Goal: Task Accomplishment & Management: Use online tool/utility

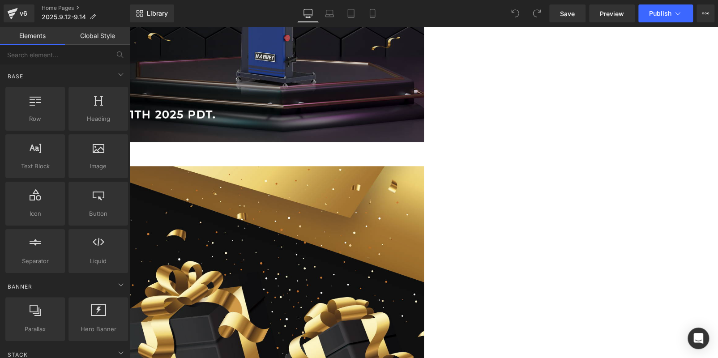
scroll to position [402, 0]
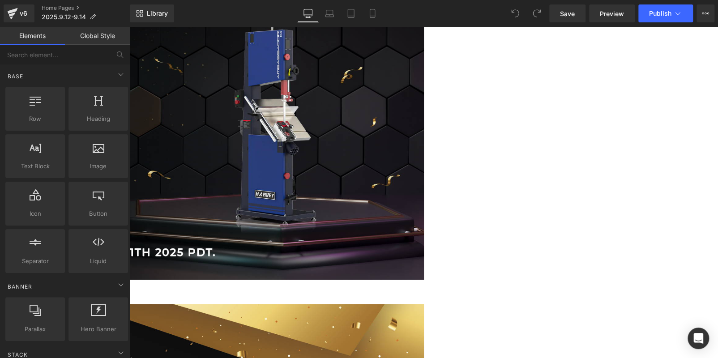
click at [129, 27] on icon at bounding box center [129, 27] width 0 height 0
click at [129, 27] on link at bounding box center [129, 27] width 0 height 0
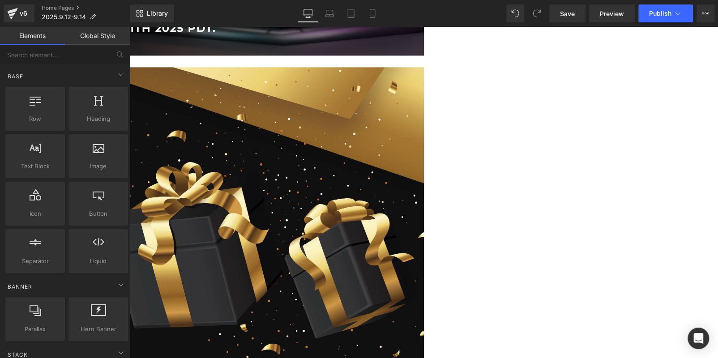
scroll to position [0, 0]
drag, startPoint x: 327, startPoint y: 255, endPoint x: 232, endPoint y: 227, distance: 99.4
click at [327, 255] on img at bounding box center [129, 239] width 588 height 345
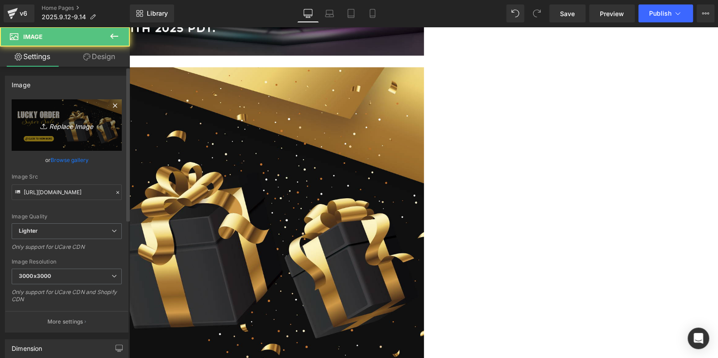
click at [48, 135] on link "Replace Image" at bounding box center [67, 124] width 110 height 51
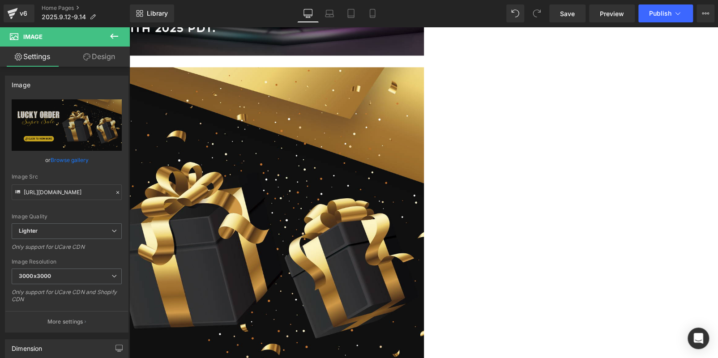
drag, startPoint x: 237, startPoint y: 277, endPoint x: 348, endPoint y: 189, distance: 142.0
click at [361, 192] on img at bounding box center [129, 239] width 588 height 345
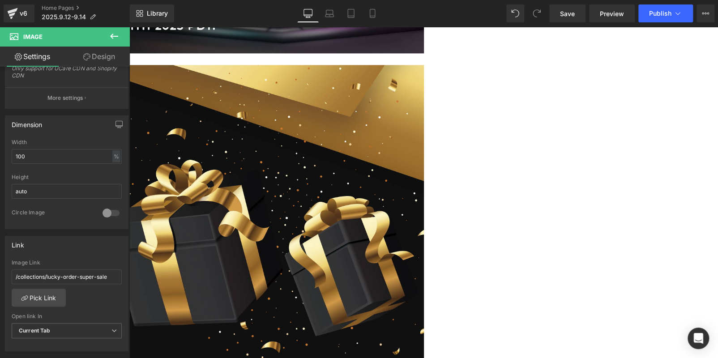
scroll to position [629, 0]
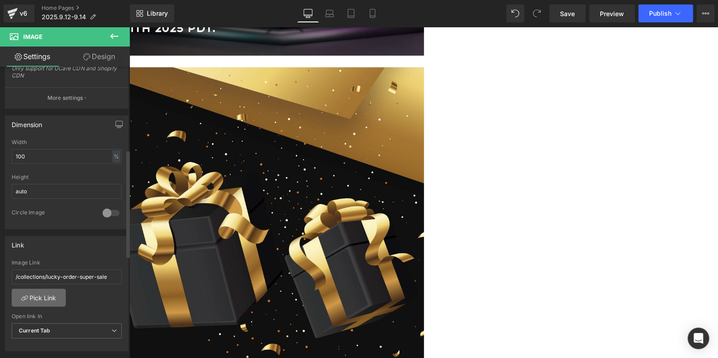
click at [44, 297] on link "Pick Link" at bounding box center [39, 298] width 54 height 18
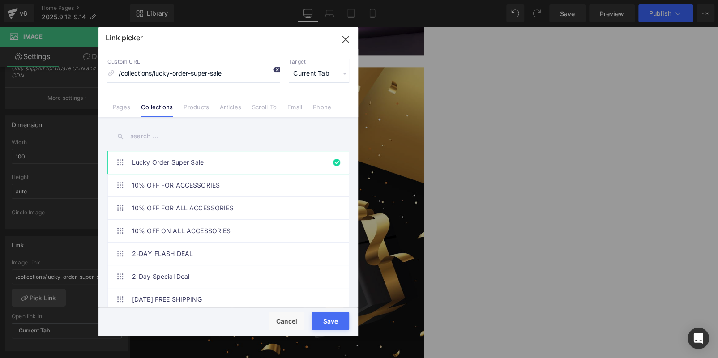
click at [273, 68] on icon at bounding box center [275, 69] width 7 height 7
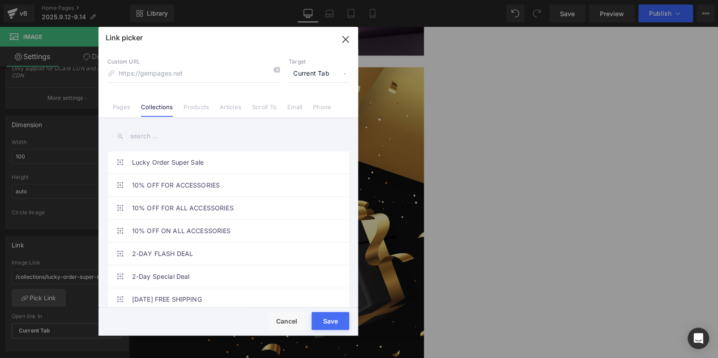
click at [183, 132] on input "text" at bounding box center [228, 136] width 242 height 20
paste input "Super Savings Flash Sale"
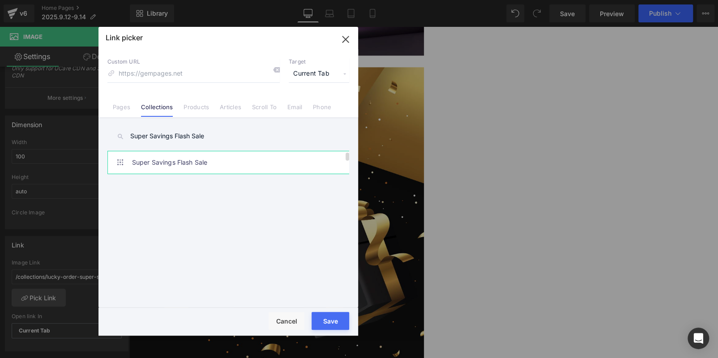
type input "Super Savings Flash Sale"
click at [200, 158] on link "Super Savings Flash Sale" at bounding box center [230, 162] width 197 height 22
type input "/collections/super-savings-flash-sale"
click at [329, 318] on button "Save" at bounding box center [330, 321] width 38 height 18
type input "/collections/super-savings-flash-sale"
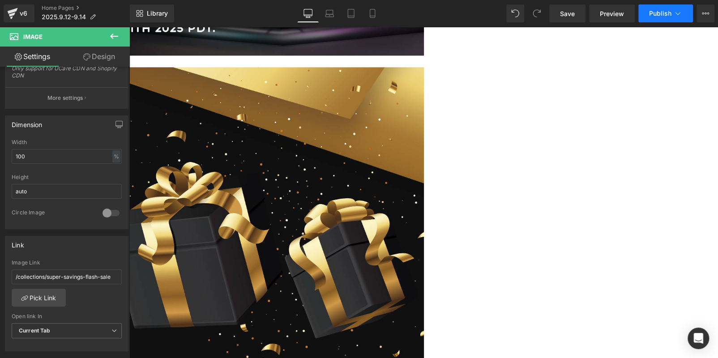
click at [644, 18] on button "Publish" at bounding box center [665, 13] width 55 height 18
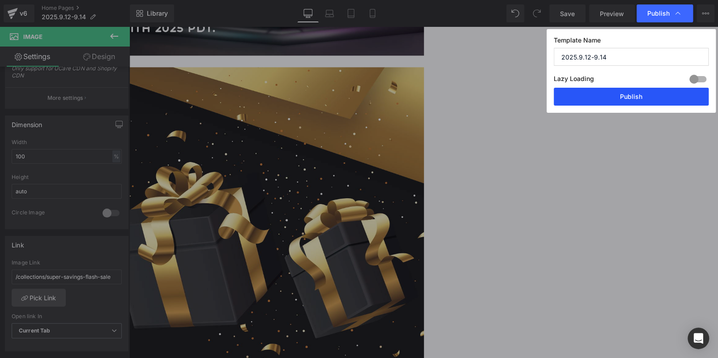
click at [633, 92] on button "Publish" at bounding box center [630, 97] width 155 height 18
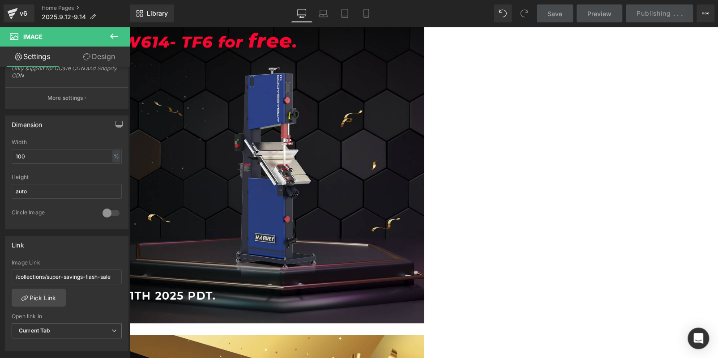
scroll to position [361, 0]
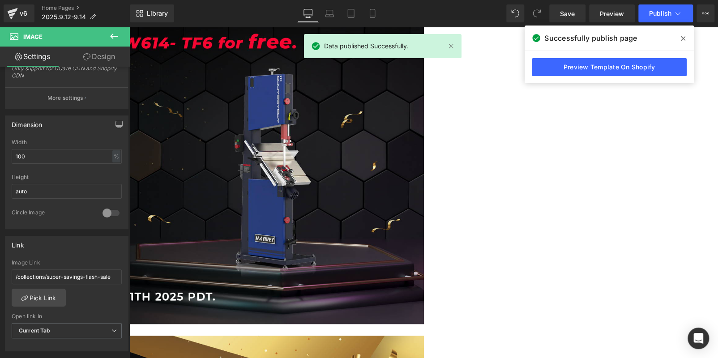
click at [298, 151] on img at bounding box center [129, 151] width 588 height 345
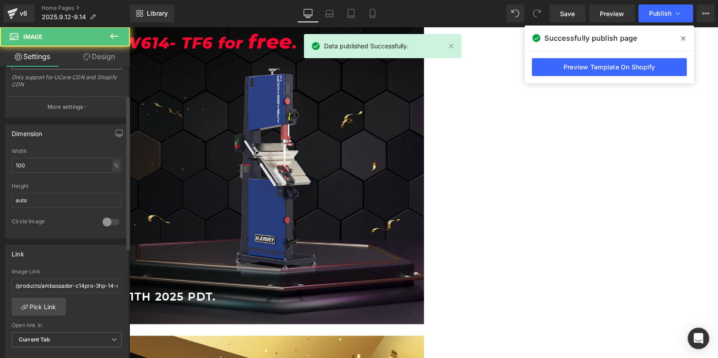
scroll to position [268, 0]
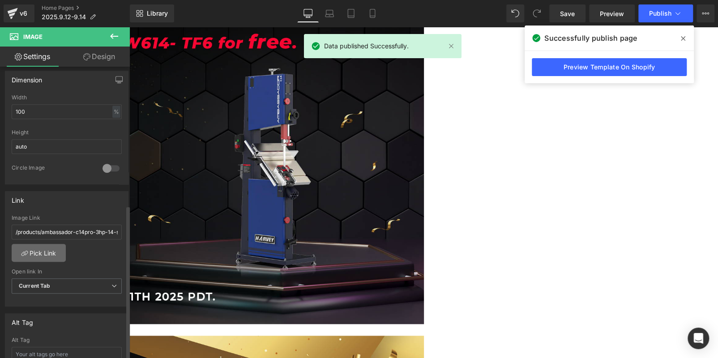
click at [43, 255] on link "Pick Link" at bounding box center [39, 253] width 54 height 18
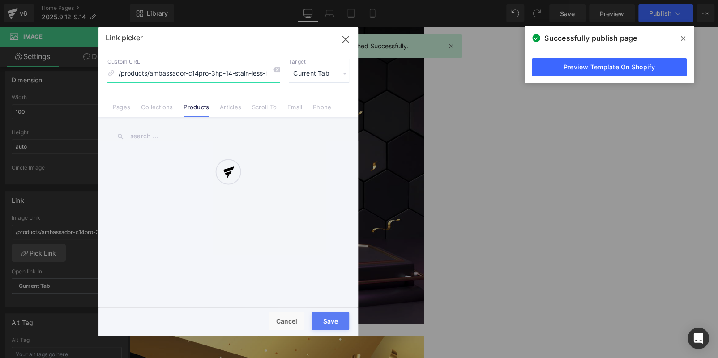
scroll to position [0, 19]
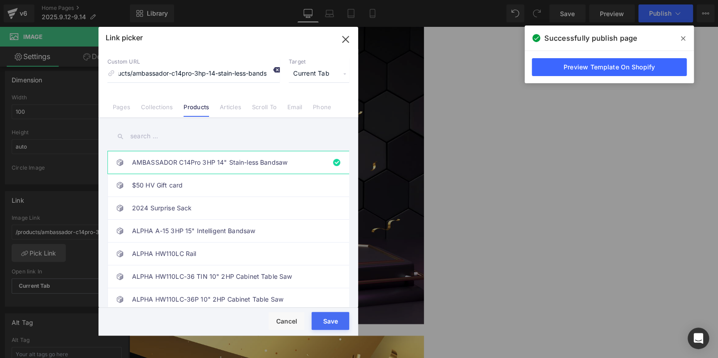
click at [276, 68] on icon at bounding box center [275, 69] width 7 height 7
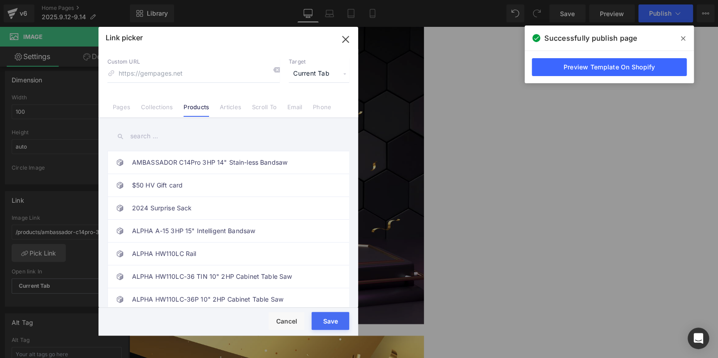
click at [195, 133] on input "text" at bounding box center [228, 136] width 242 height 20
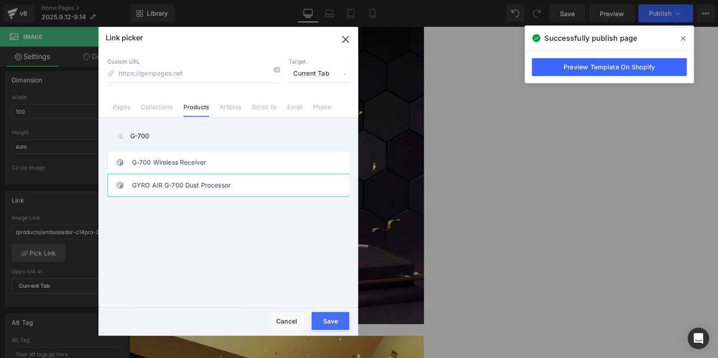
type input "G-700"
click at [203, 185] on link "GYRO AIR G-700 Dust Processor" at bounding box center [230, 185] width 197 height 22
type input "/products/gyro-air-g700-dust-processor"
click at [331, 316] on button "Save" at bounding box center [330, 321] width 38 height 18
type input "/products/gyro-air-g700-dust-processor"
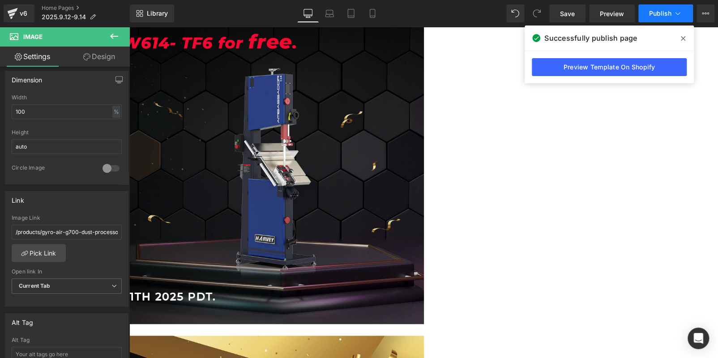
click at [656, 15] on span "Publish" at bounding box center [660, 13] width 22 height 7
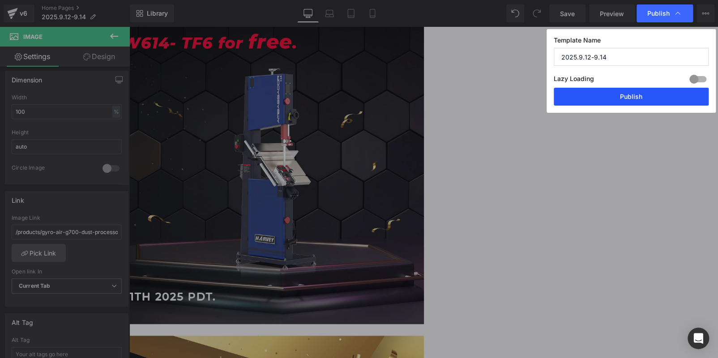
click at [647, 98] on button "Publish" at bounding box center [630, 97] width 155 height 18
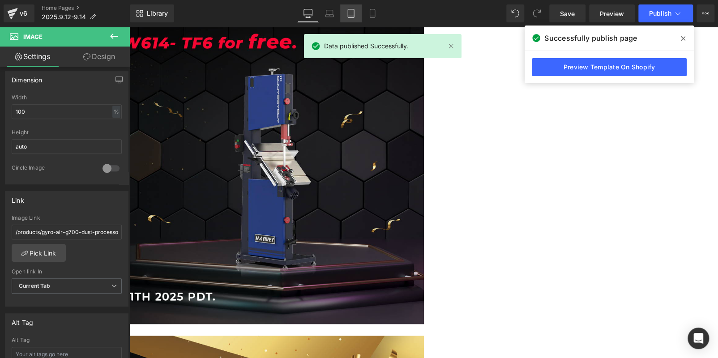
scroll to position [226, 0]
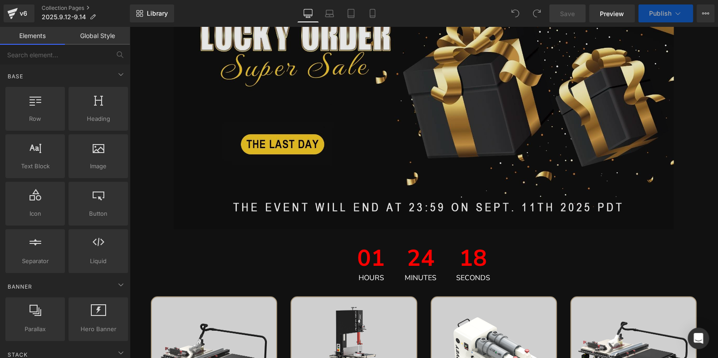
click at [328, 132] on img at bounding box center [424, 82] width 500 height 293
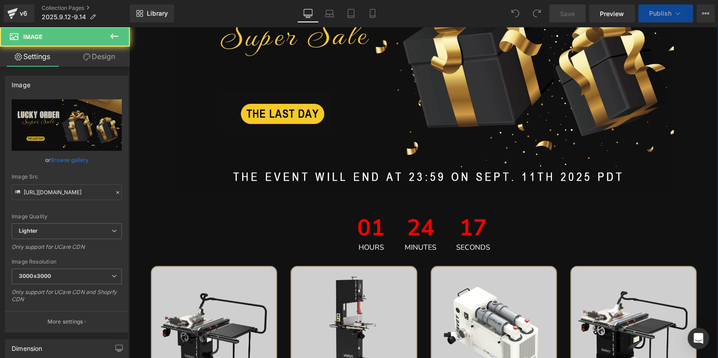
scroll to position [268, 0]
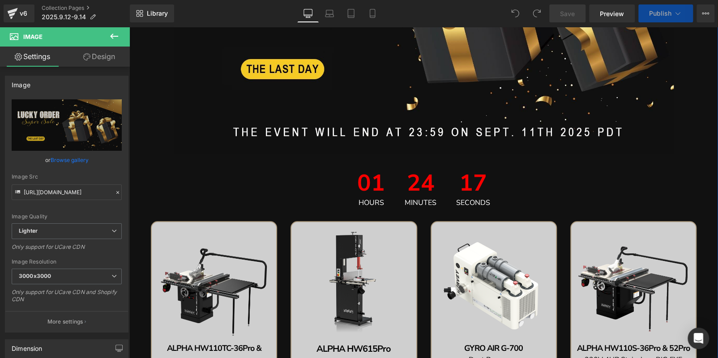
click at [449, 190] on div "17 Seconds" at bounding box center [473, 189] width 52 height 52
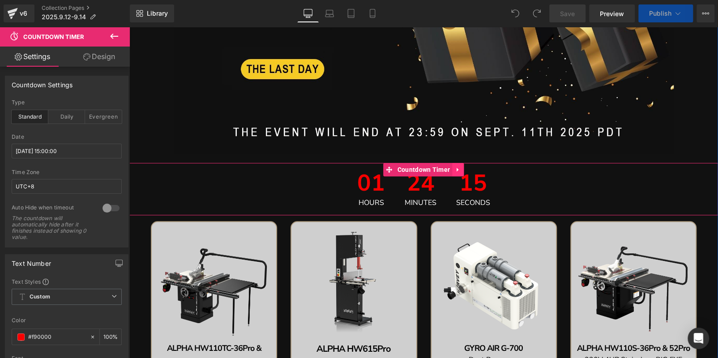
click at [456, 169] on icon at bounding box center [457, 170] width 2 height 4
click at [458, 169] on link at bounding box center [464, 169] width 12 height 13
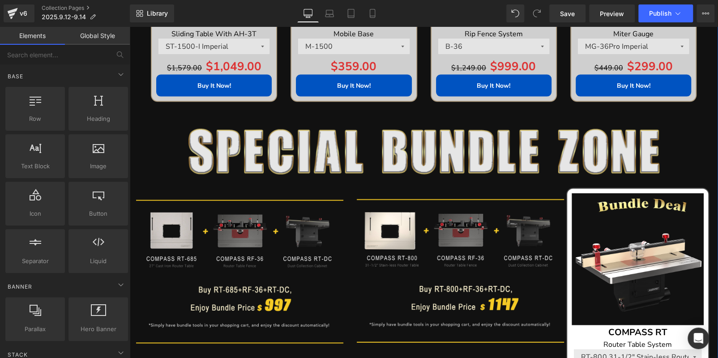
scroll to position [1029, 0]
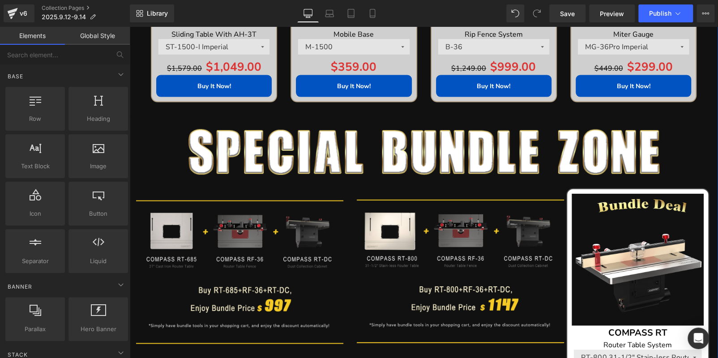
drag, startPoint x: 173, startPoint y: 152, endPoint x: 179, endPoint y: 150, distance: 6.9
click at [173, 152] on div at bounding box center [423, 152] width 588 height 46
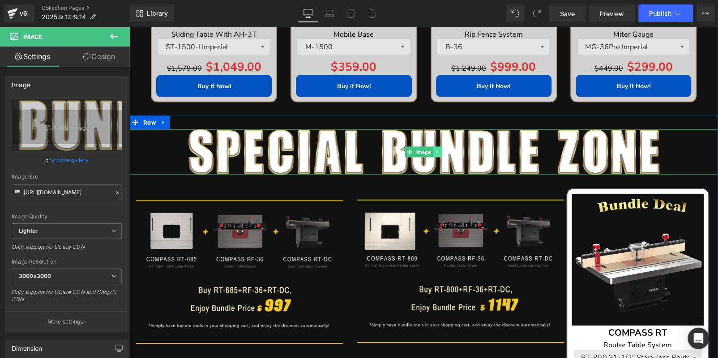
click at [433, 148] on link at bounding box center [437, 152] width 9 height 11
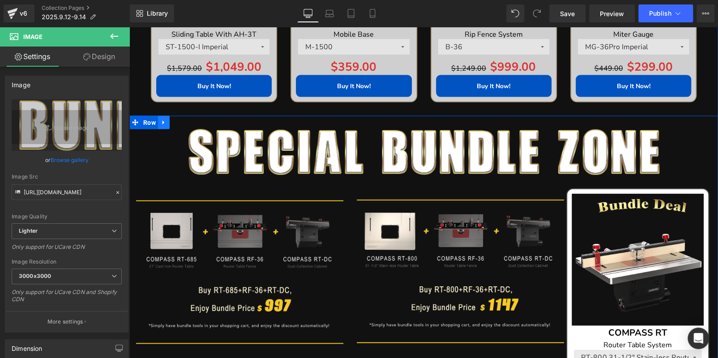
click at [161, 123] on icon at bounding box center [164, 122] width 6 height 7
click at [184, 122] on icon at bounding box center [187, 122] width 6 height 6
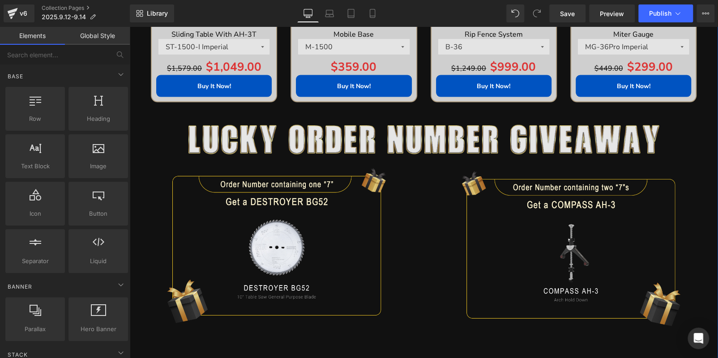
scroll to position [0, 0]
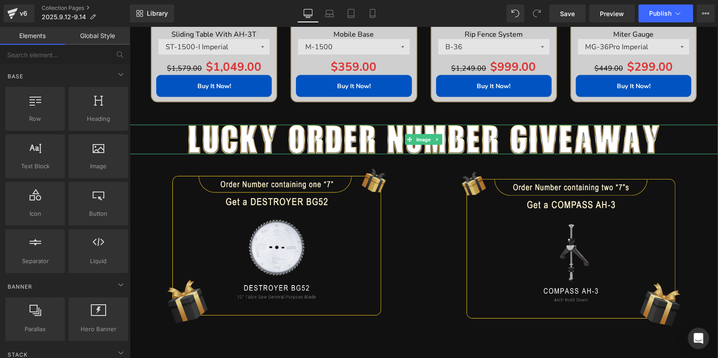
click at [435, 139] on icon at bounding box center [437, 139] width 5 height 5
click at [441, 139] on icon at bounding box center [441, 139] width 5 height 5
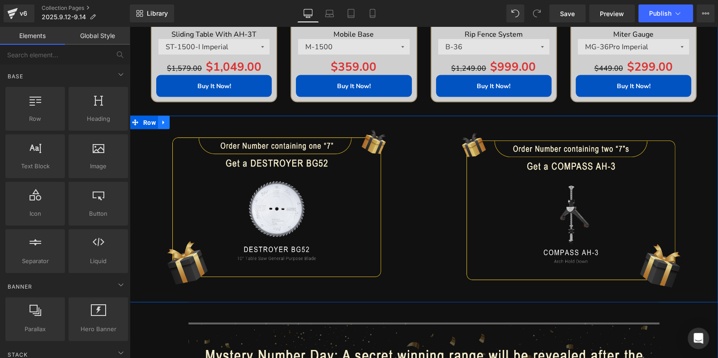
click at [162, 122] on icon at bounding box center [164, 122] width 6 height 7
click at [184, 120] on icon at bounding box center [187, 122] width 6 height 7
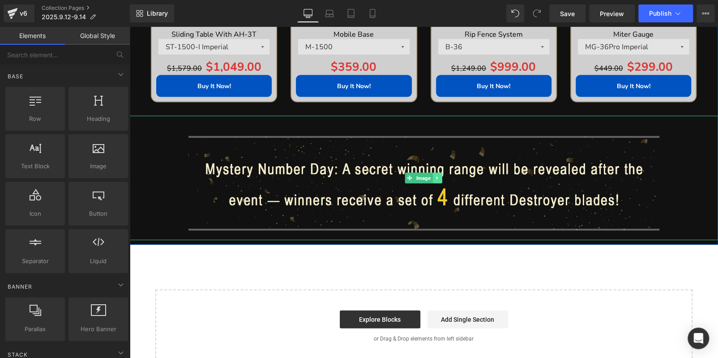
click at [434, 181] on link at bounding box center [437, 178] width 9 height 11
click at [439, 177] on icon at bounding box center [441, 177] width 5 height 5
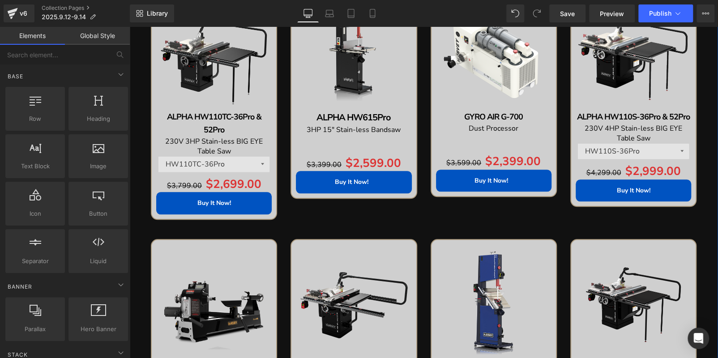
scroll to position [179, 0]
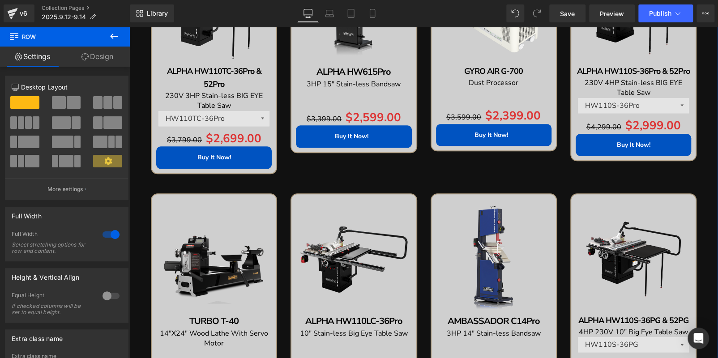
scroll to position [492, 0]
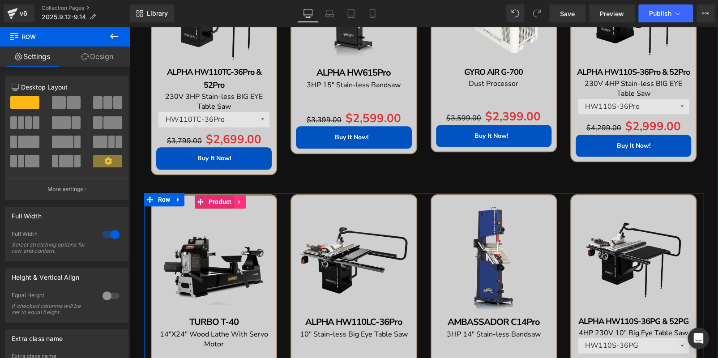
click at [238, 200] on icon at bounding box center [239, 202] width 2 height 4
click at [243, 200] on icon at bounding box center [246, 201] width 6 height 7
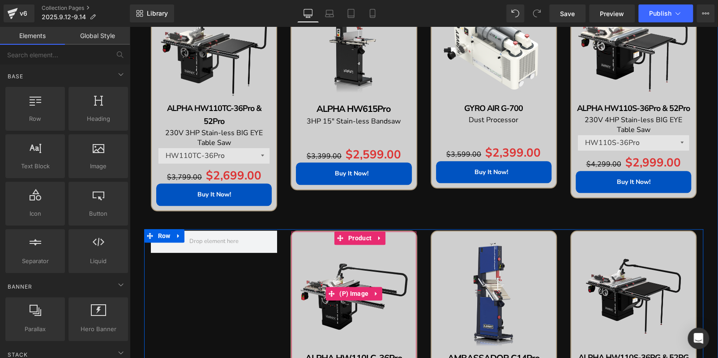
scroll to position [402, 0]
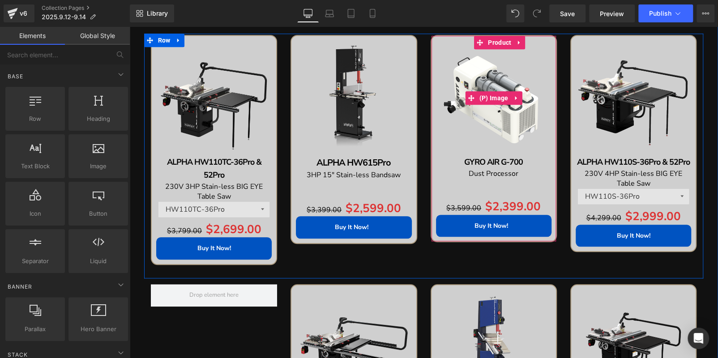
drag, startPoint x: 494, startPoint y: 97, endPoint x: 181, endPoint y: 136, distance: 315.1
click at [494, 97] on span "(P) Image" at bounding box center [494, 97] width 34 height 13
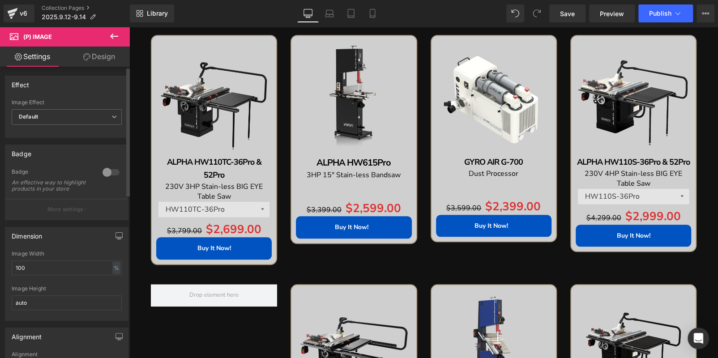
click at [106, 170] on div at bounding box center [110, 172] width 21 height 14
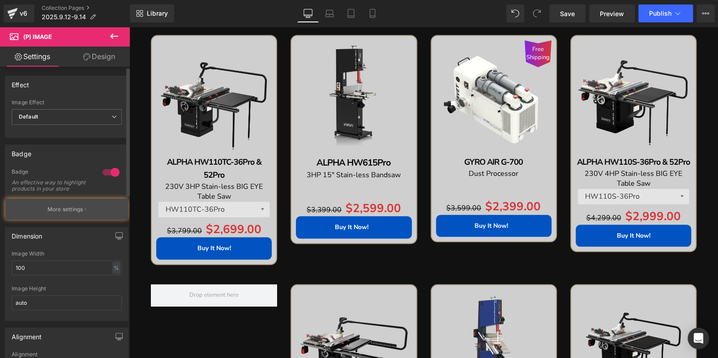
click at [94, 214] on button "More settings" at bounding box center [66, 209] width 123 height 21
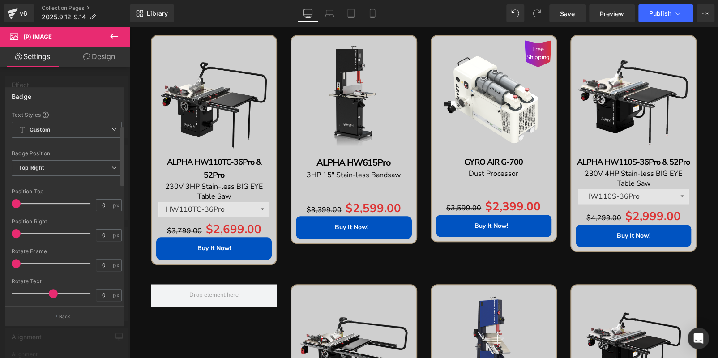
scroll to position [134, 0]
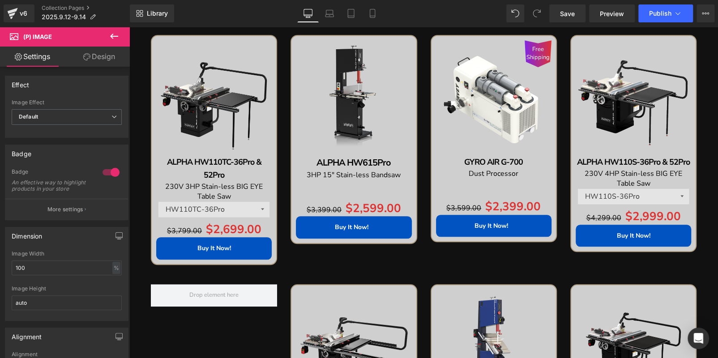
drag, startPoint x: 498, startPoint y: 79, endPoint x: 457, endPoint y: 85, distance: 40.7
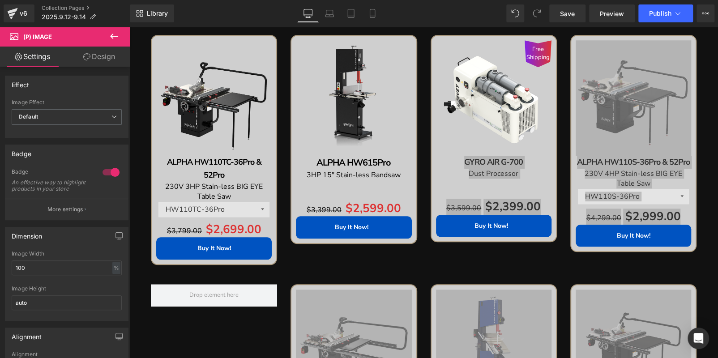
click at [115, 38] on icon at bounding box center [114, 36] width 11 height 11
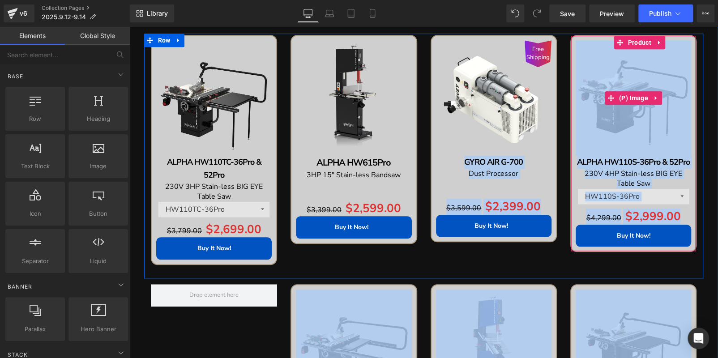
click at [630, 74] on img at bounding box center [632, 97] width 115 height 115
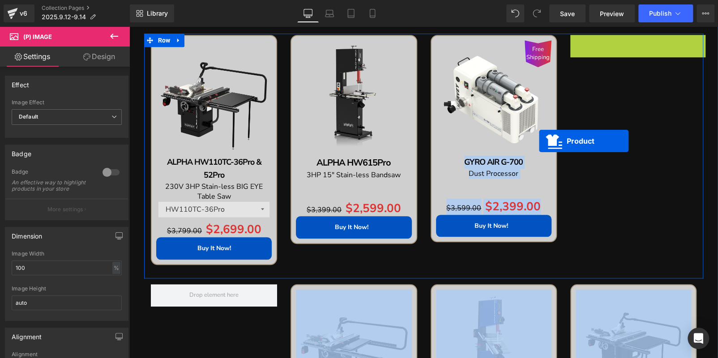
scroll to position [393, 0]
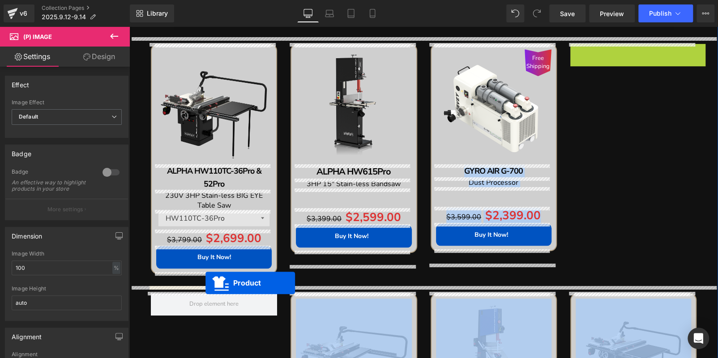
drag, startPoint x: 611, startPoint y: 42, endPoint x: 205, endPoint y: 283, distance: 471.9
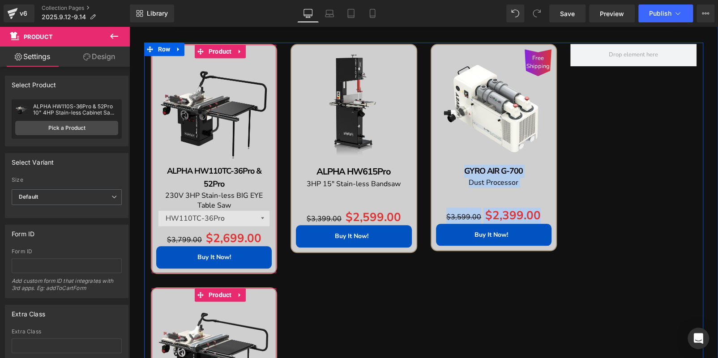
scroll to position [375, 0]
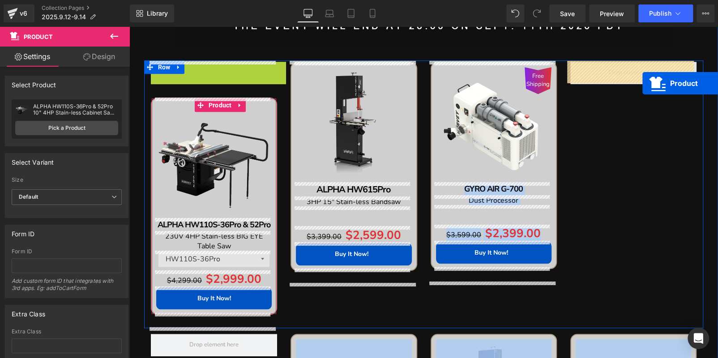
drag, startPoint x: 196, startPoint y: 51, endPoint x: 633, endPoint y: 81, distance: 437.7
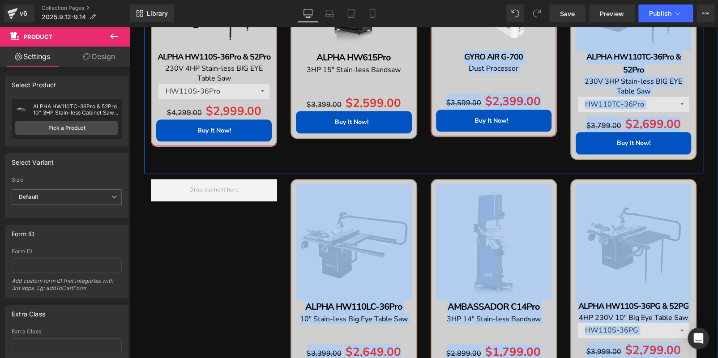
scroll to position [599, 0]
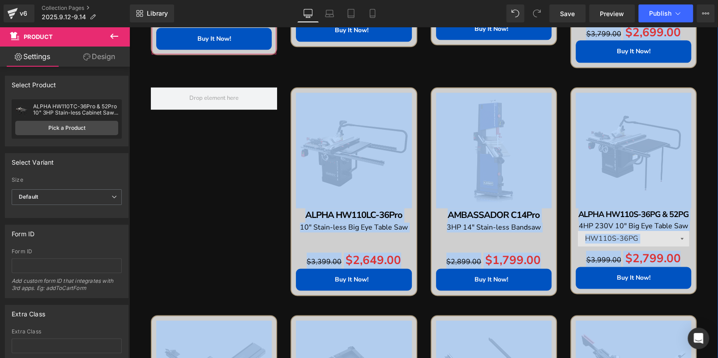
click at [469, 129] on img at bounding box center [493, 150] width 115 height 115
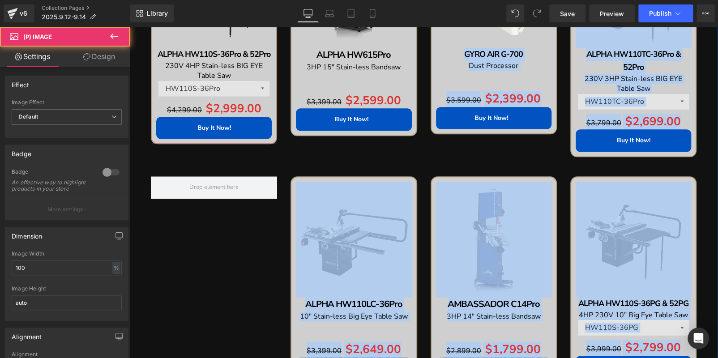
scroll to position [420, 0]
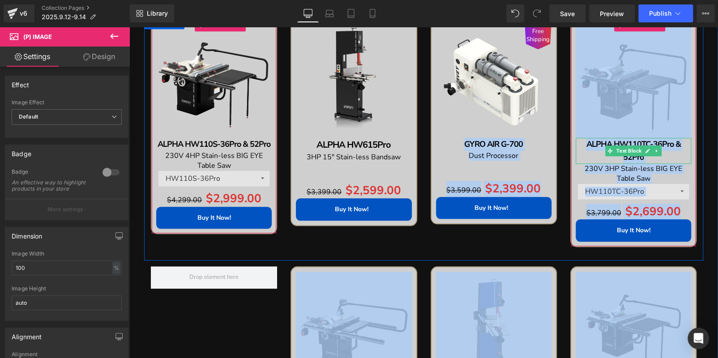
click at [672, 152] on p "ALPHA HW110TC-36Pro & 52Pro" at bounding box center [632, 151] width 115 height 26
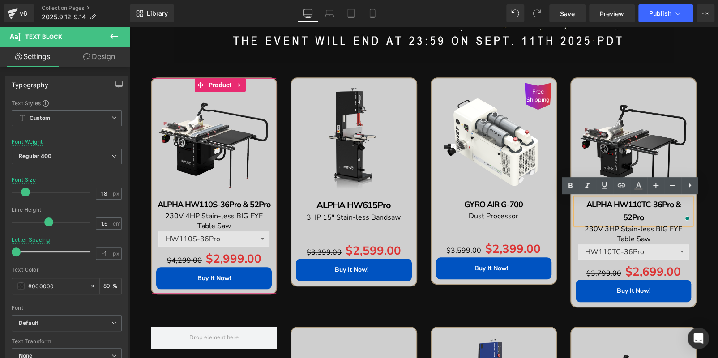
scroll to position [331, 0]
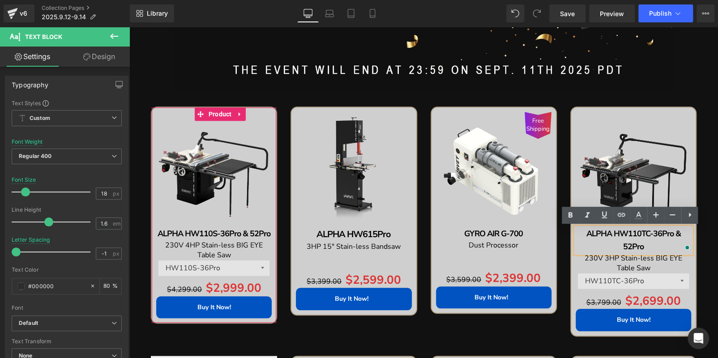
click at [613, 132] on img at bounding box center [632, 169] width 115 height 115
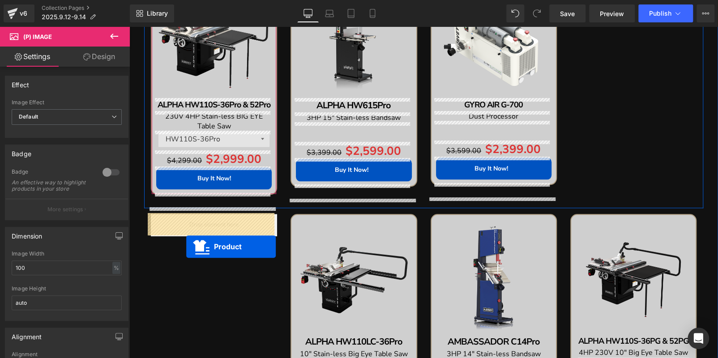
drag, startPoint x: 602, startPoint y: 126, endPoint x: 340, endPoint y: 199, distance: 272.2
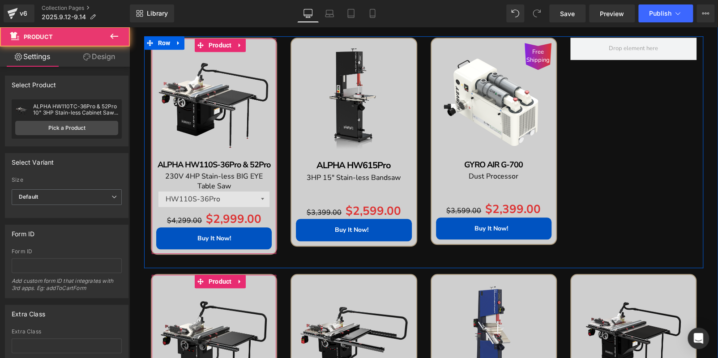
scroll to position [370, 0]
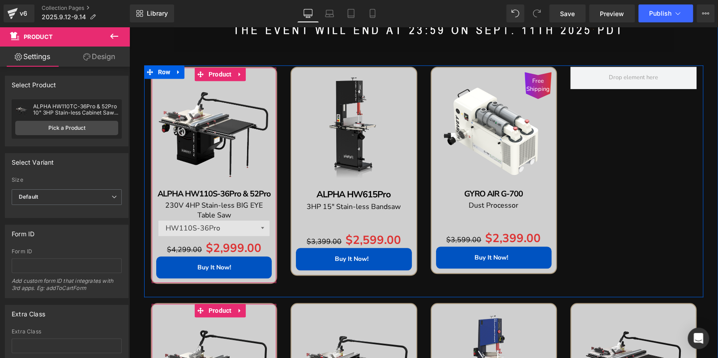
click at [340, 88] on img at bounding box center [353, 129] width 115 height 115
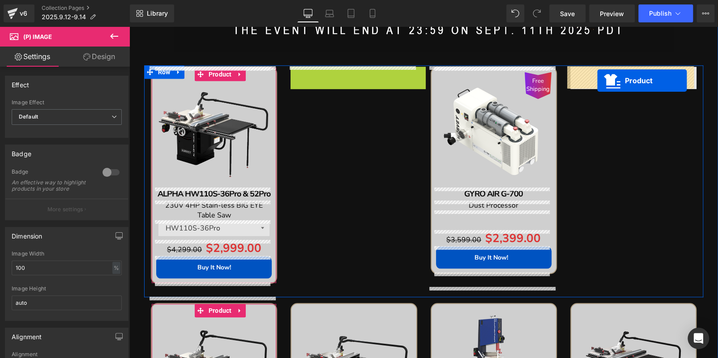
drag, startPoint x: 334, startPoint y: 77, endPoint x: 597, endPoint y: 81, distance: 263.1
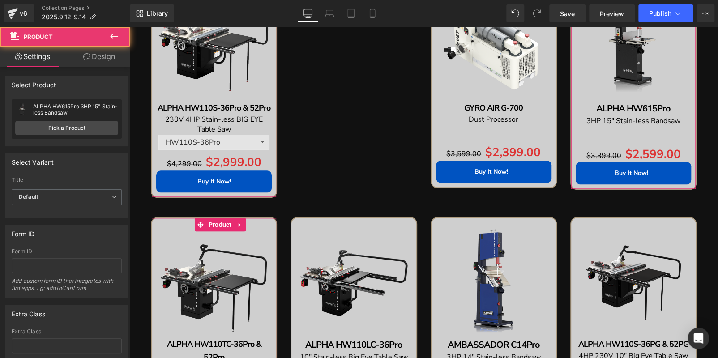
scroll to position [415, 0]
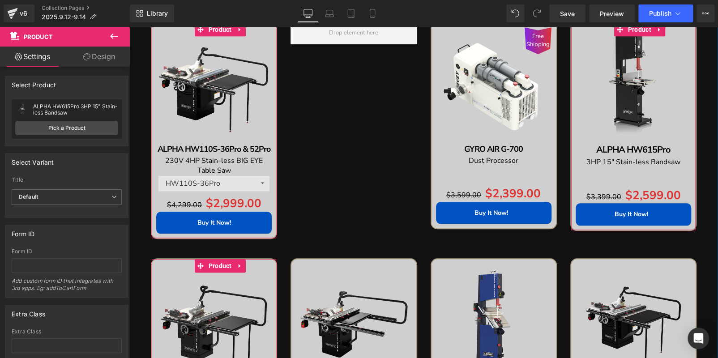
click at [485, 271] on div "Free Ship (P) Image AMBASSADOR C14Pro Text Block 3HP 14" Stain-less Bandsaw Tex…" at bounding box center [493, 362] width 126 height 209
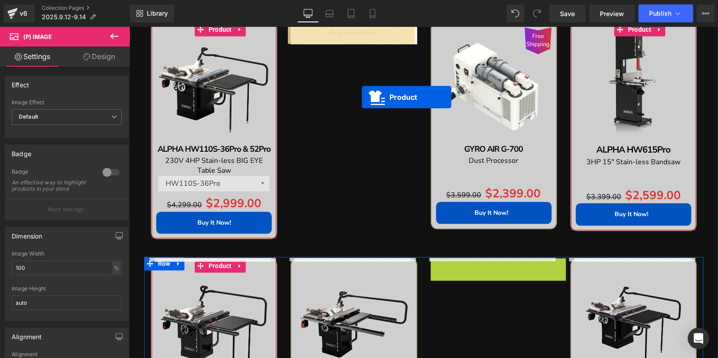
drag, startPoint x: 475, startPoint y: 266, endPoint x: 362, endPoint y: 97, distance: 203.4
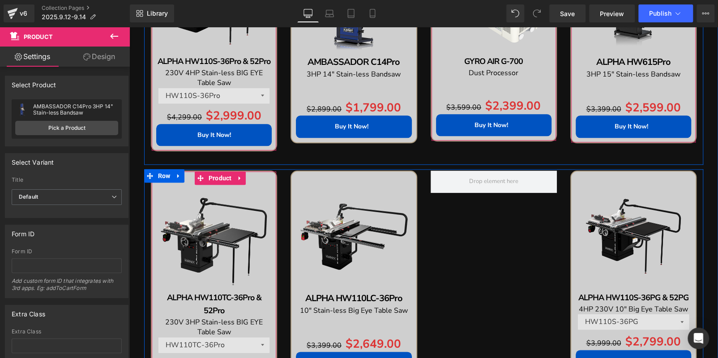
scroll to position [504, 0]
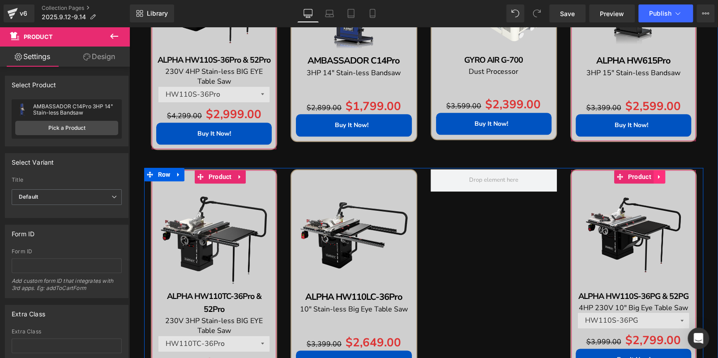
click at [657, 175] on icon at bounding box center [659, 176] width 6 height 7
click at [662, 176] on icon at bounding box center [665, 176] width 6 height 7
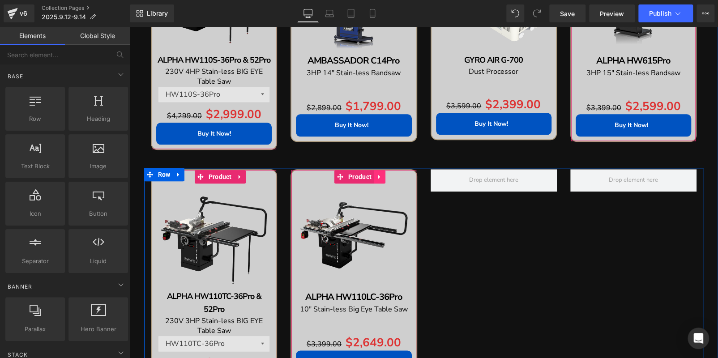
click at [378, 178] on icon at bounding box center [379, 177] width 2 height 4
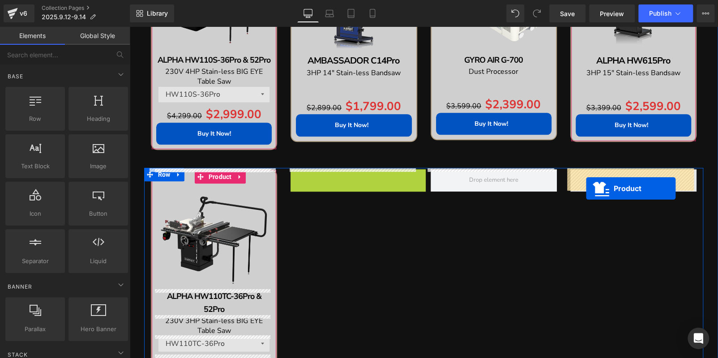
drag, startPoint x: 319, startPoint y: 175, endPoint x: 586, endPoint y: 189, distance: 267.5
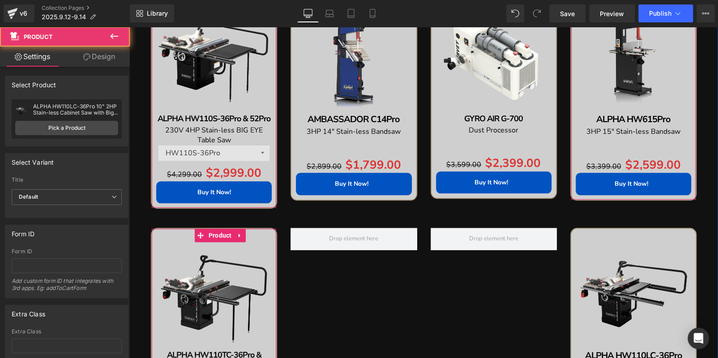
scroll to position [415, 0]
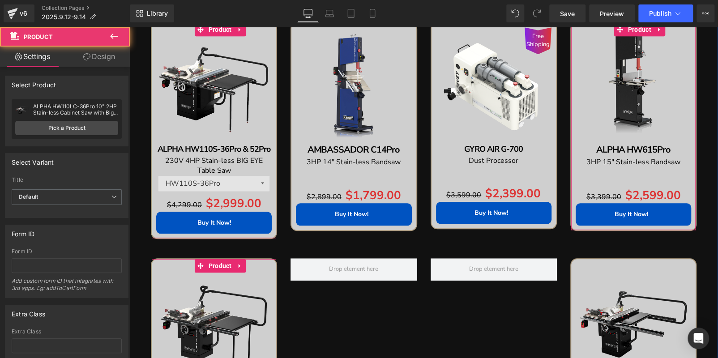
click at [620, 55] on img at bounding box center [632, 84] width 115 height 115
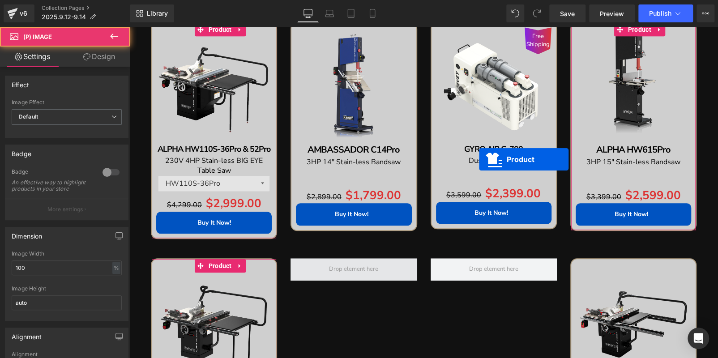
scroll to position [406, 0]
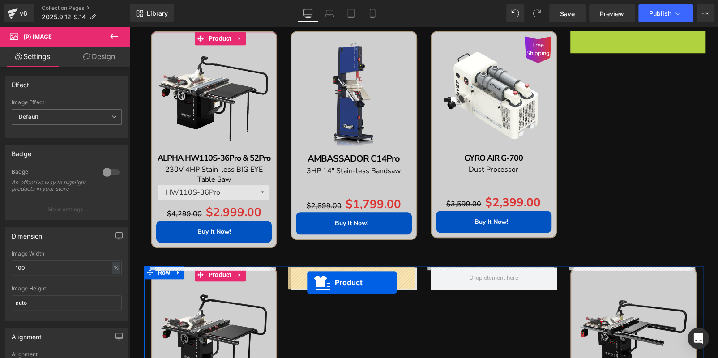
drag, startPoint x: 615, startPoint y: 31, endPoint x: 307, endPoint y: 282, distance: 397.2
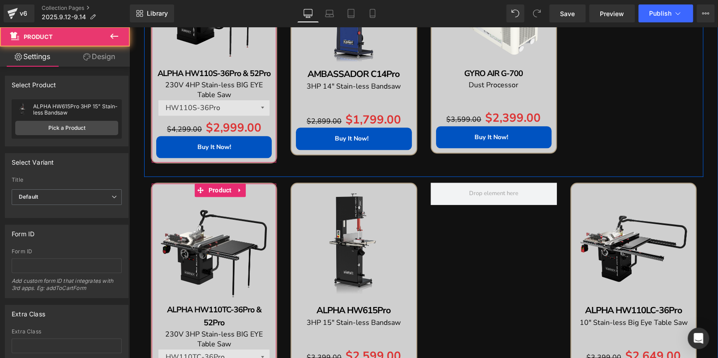
scroll to position [495, 0]
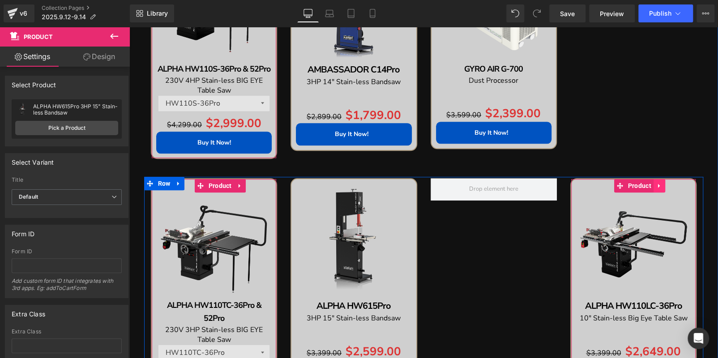
click at [657, 184] on icon at bounding box center [658, 186] width 2 height 4
click at [650, 183] on icon at bounding box center [653, 186] width 6 height 6
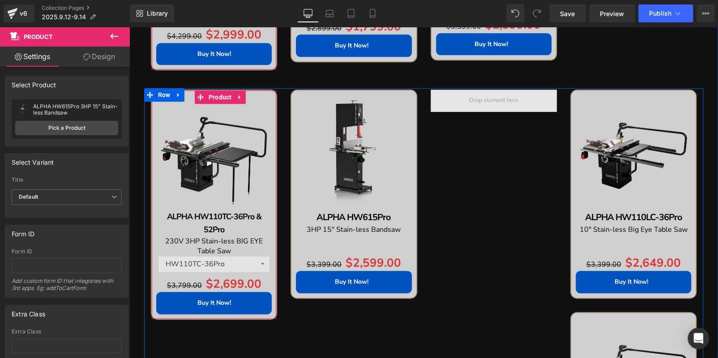
scroll to position [474, 0]
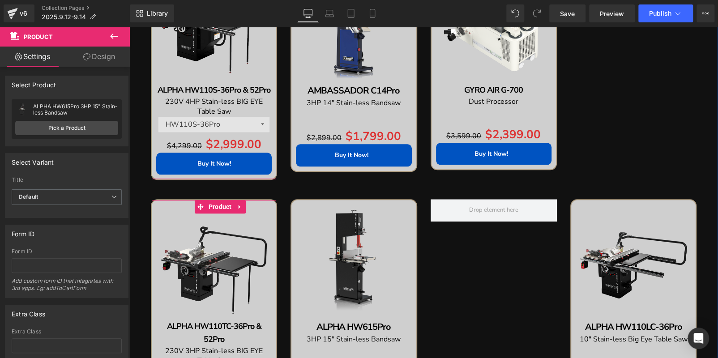
drag, startPoint x: 597, startPoint y: 224, endPoint x: 595, endPoint y: 218, distance: 5.7
click at [597, 224] on img at bounding box center [632, 261] width 115 height 115
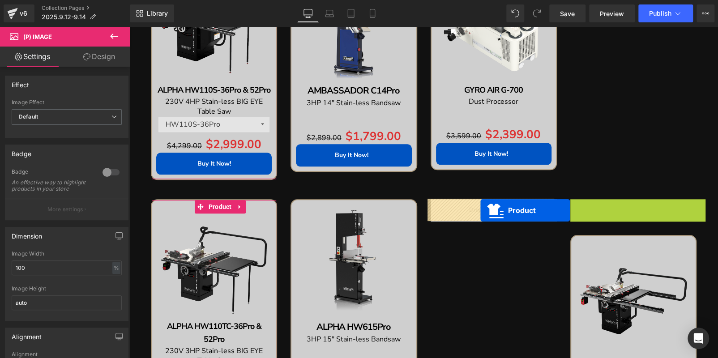
drag, startPoint x: 595, startPoint y: 207, endPoint x: 480, endPoint y: 210, distance: 114.6
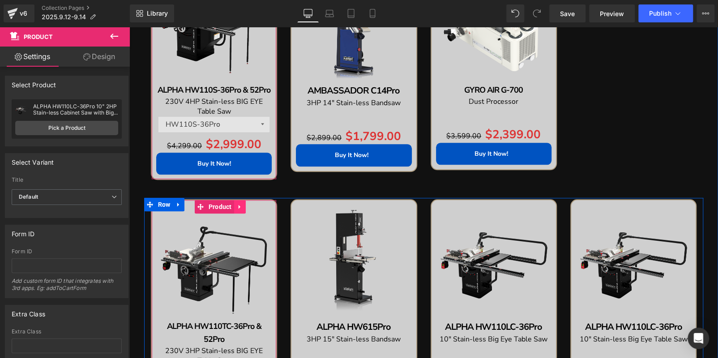
click at [234, 208] on link at bounding box center [240, 206] width 12 height 13
click at [243, 207] on icon at bounding box center [246, 207] width 6 height 6
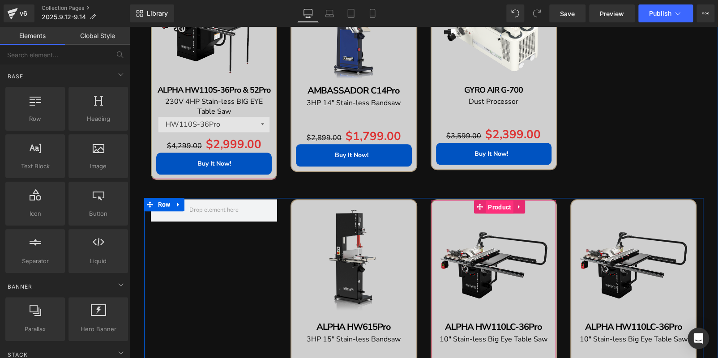
click at [487, 207] on span "Product" at bounding box center [499, 206] width 28 height 13
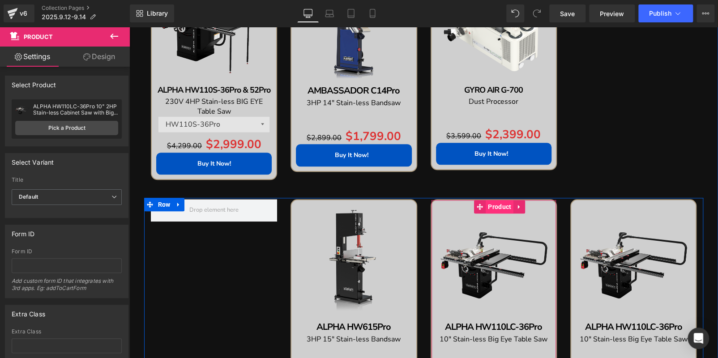
click at [488, 205] on span "Product" at bounding box center [499, 206] width 28 height 13
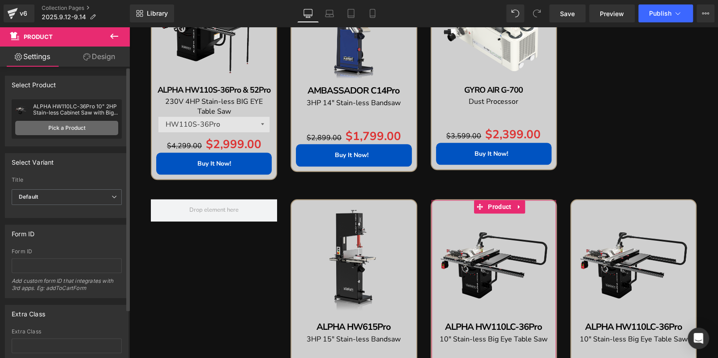
click at [80, 125] on link "Pick a Product" at bounding box center [66, 128] width 103 height 14
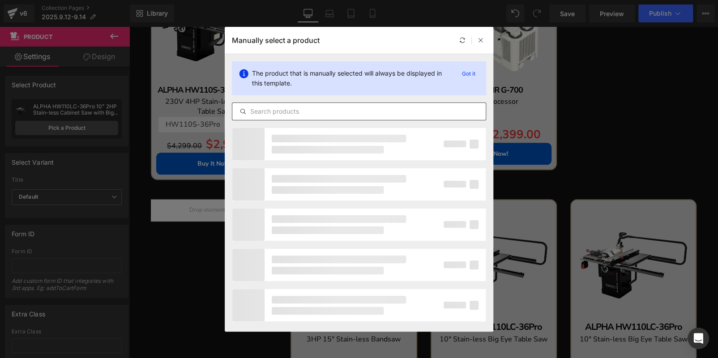
click at [317, 112] on input "text" at bounding box center [358, 111] width 253 height 11
paste input "GYRO AIR G-800Pro"
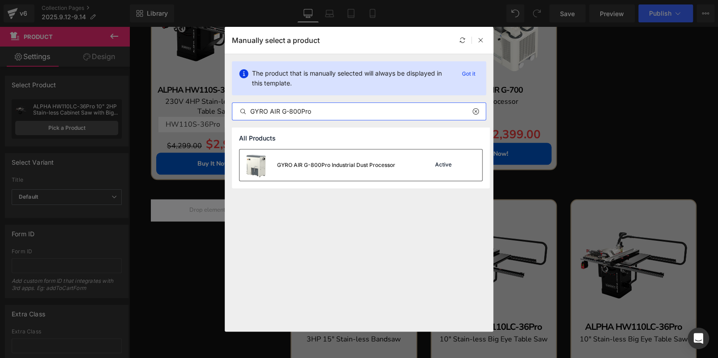
type input "GYRO AIR G-800Pro"
drag, startPoint x: 366, startPoint y: 160, endPoint x: 274, endPoint y: 156, distance: 91.3
click at [366, 160] on div "GYRO AIR G-800Pro Industrial Dust Processor" at bounding box center [317, 164] width 156 height 31
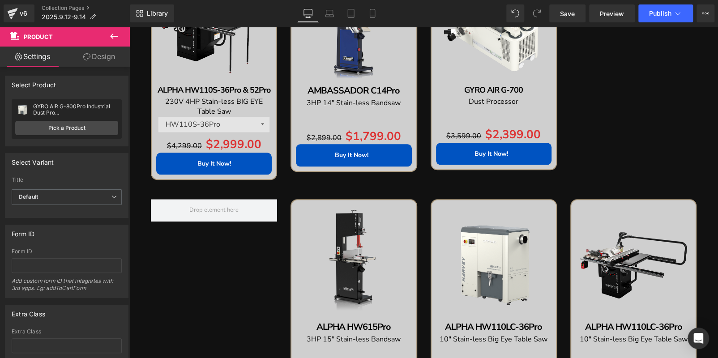
scroll to position [563, 0]
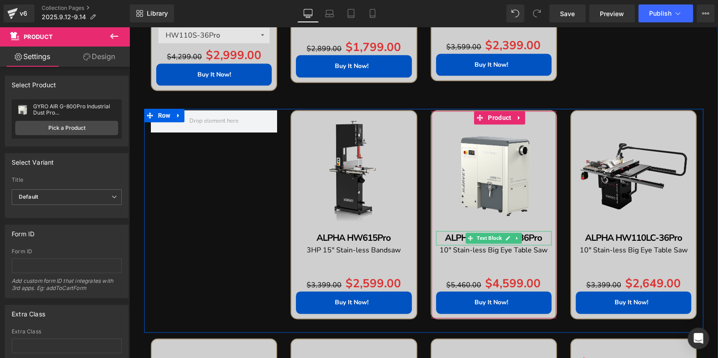
click at [541, 235] on p "ALPHA HW110LC-36Pro" at bounding box center [493, 238] width 115 height 14
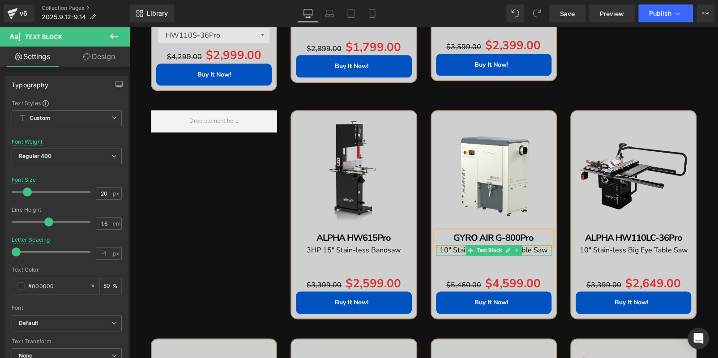
click at [545, 247] on p "10" Stain-less Big Eye Table Saw" at bounding box center [493, 250] width 115 height 10
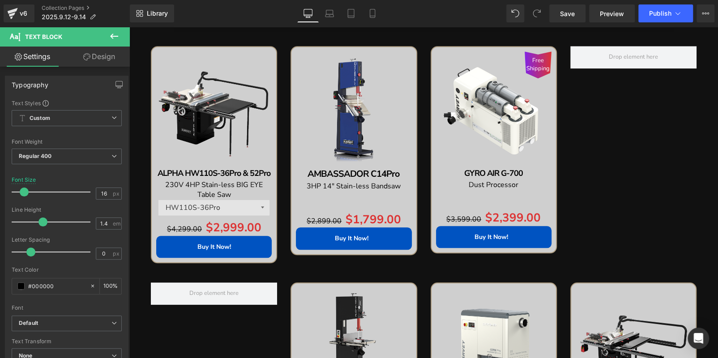
scroll to position [384, 0]
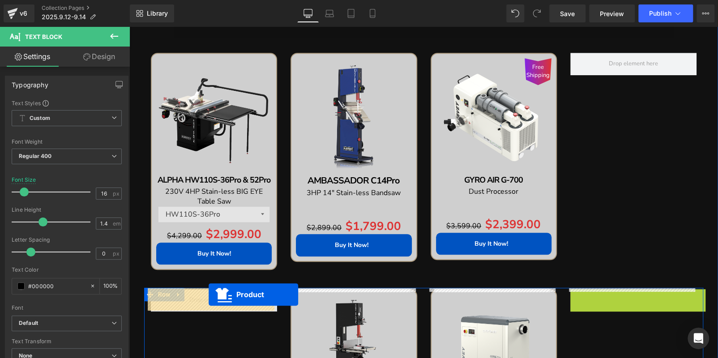
drag, startPoint x: 615, startPoint y: 297, endPoint x: 209, endPoint y: 295, distance: 406.3
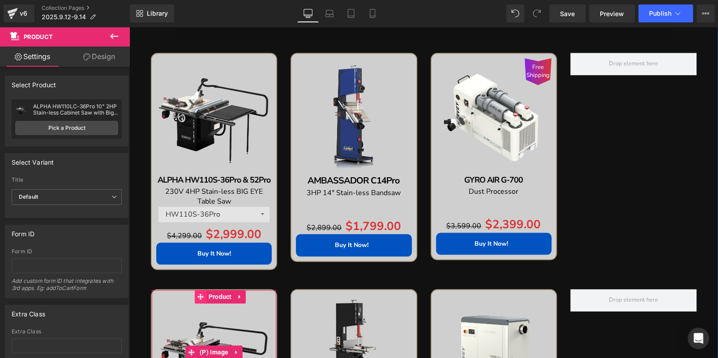
drag, startPoint x: 189, startPoint y: 314, endPoint x: 196, endPoint y: 295, distance: 20.5
click at [189, 314] on img at bounding box center [213, 351] width 115 height 115
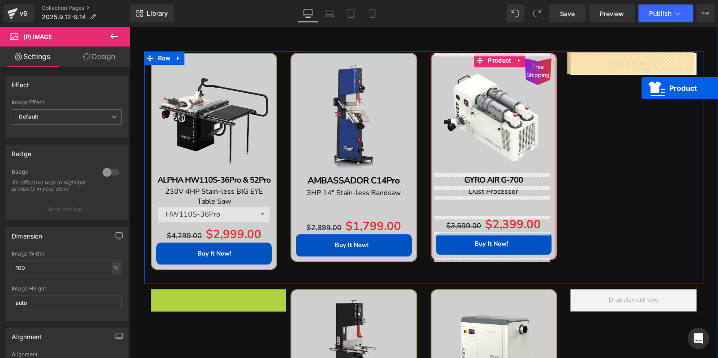
drag, startPoint x: 196, startPoint y: 295, endPoint x: 536, endPoint y: 132, distance: 376.9
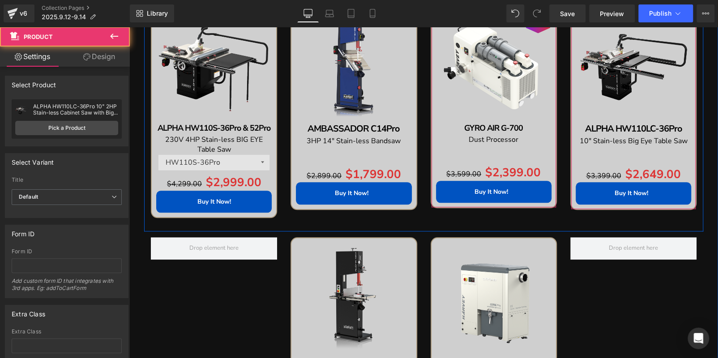
scroll to position [474, 0]
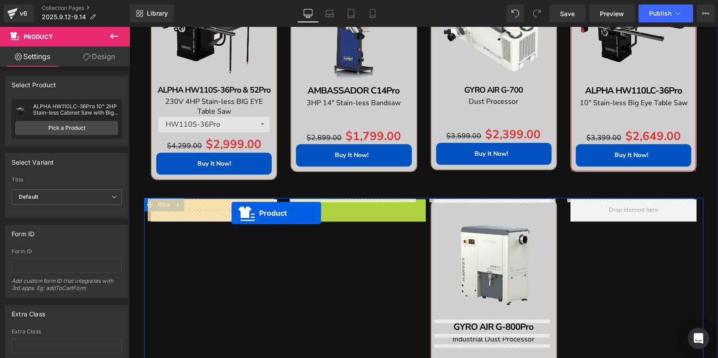
drag, startPoint x: 252, startPoint y: 207, endPoint x: 324, endPoint y: 187, distance: 74.4
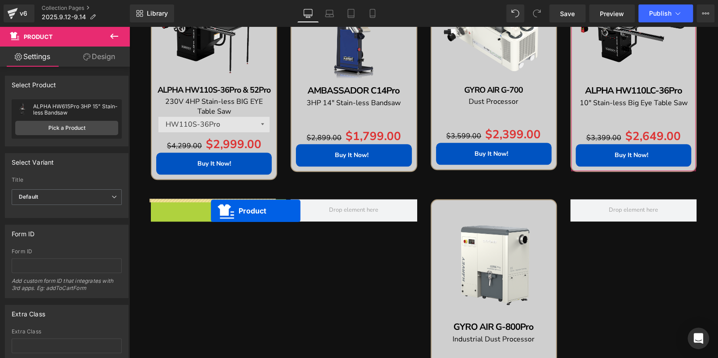
drag, startPoint x: 197, startPoint y: 206, endPoint x: 208, endPoint y: 211, distance: 11.8
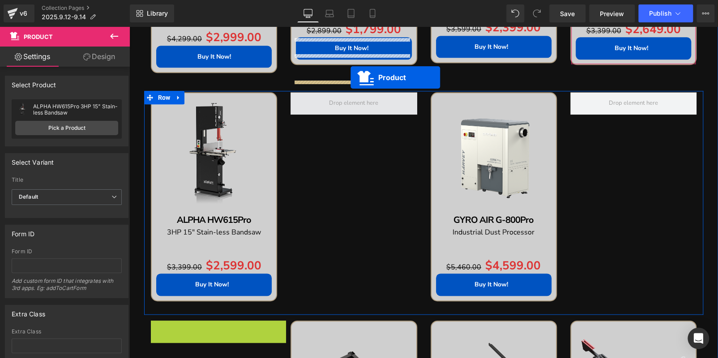
scroll to position [563, 0]
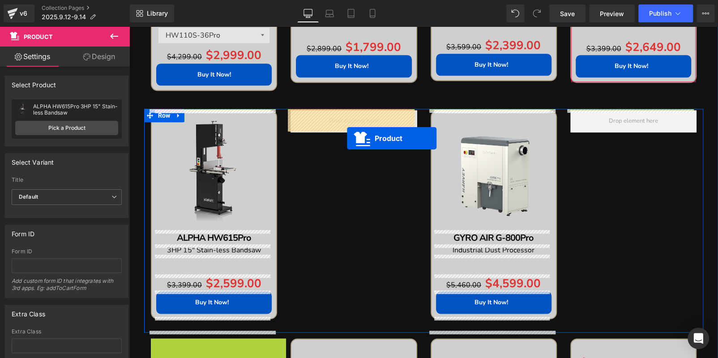
drag, startPoint x: 196, startPoint y: 211, endPoint x: 342, endPoint y: 127, distance: 168.6
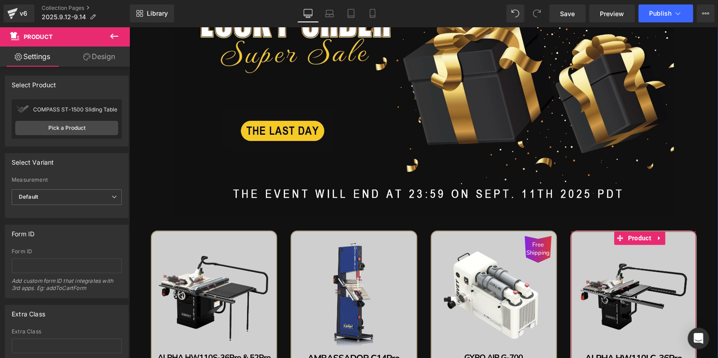
scroll to position [384, 0]
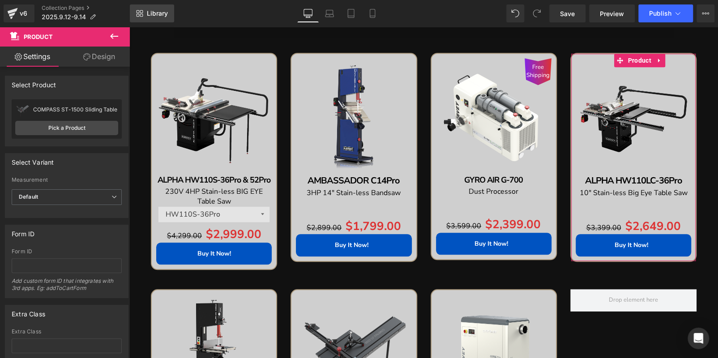
click at [162, 13] on span "Library" at bounding box center [157, 13] width 21 height 8
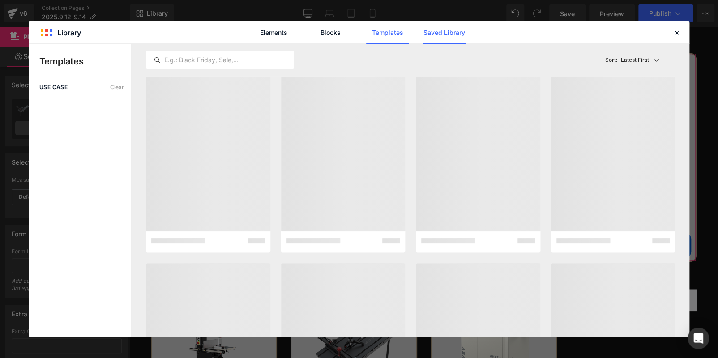
click at [430, 31] on link "Saved Library" at bounding box center [444, 32] width 43 height 22
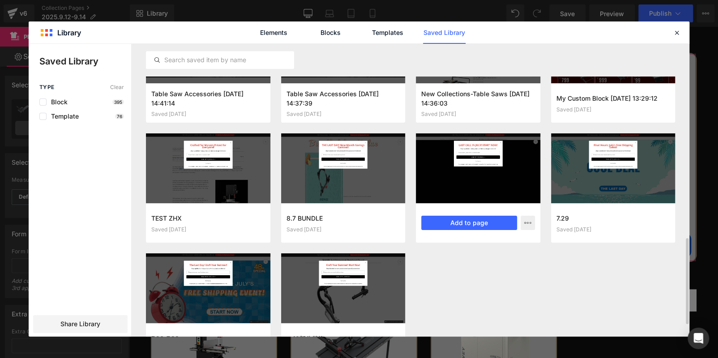
scroll to position [704, 0]
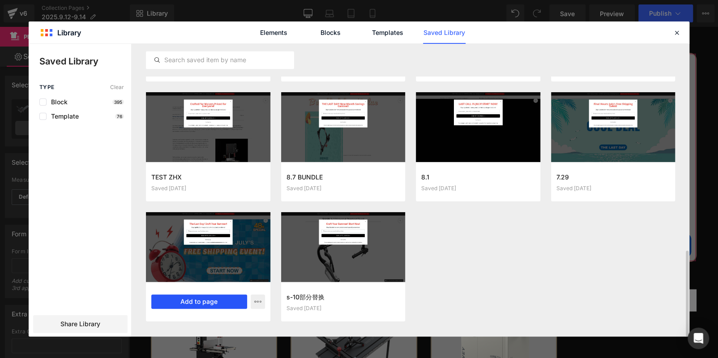
click at [221, 301] on button "Add to page" at bounding box center [199, 301] width 96 height 14
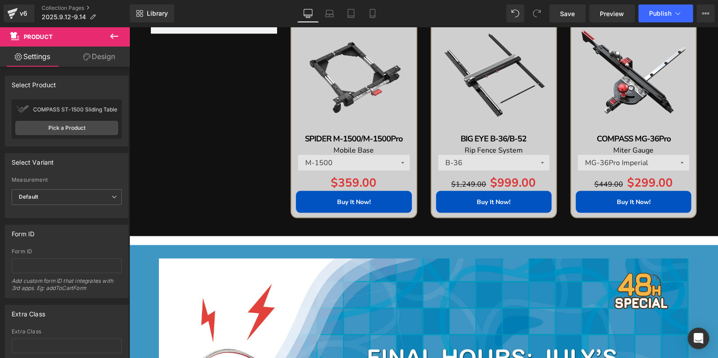
scroll to position [964, 0]
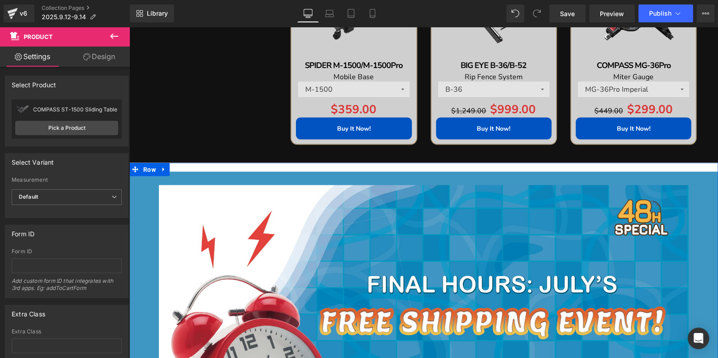
click at [162, 168] on icon at bounding box center [163, 169] width 2 height 4
click at [181, 166] on link at bounding box center [187, 168] width 12 height 13
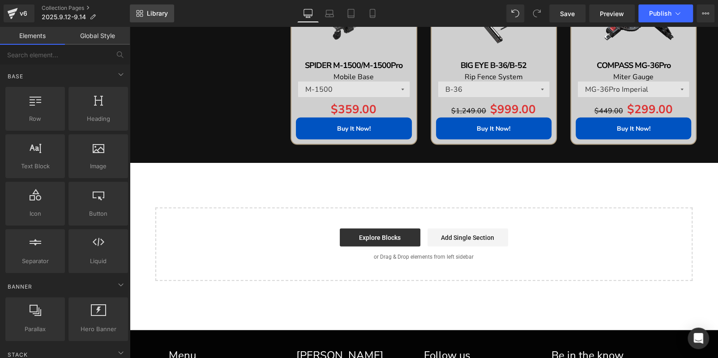
click at [158, 10] on span "Library" at bounding box center [157, 13] width 21 height 8
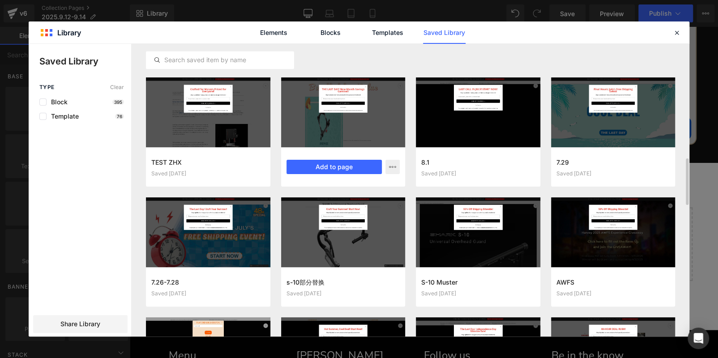
scroll to position [851, 0]
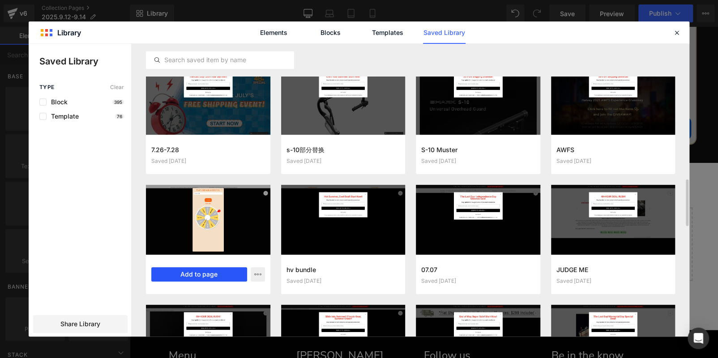
click at [219, 270] on button "Add to page" at bounding box center [199, 274] width 96 height 14
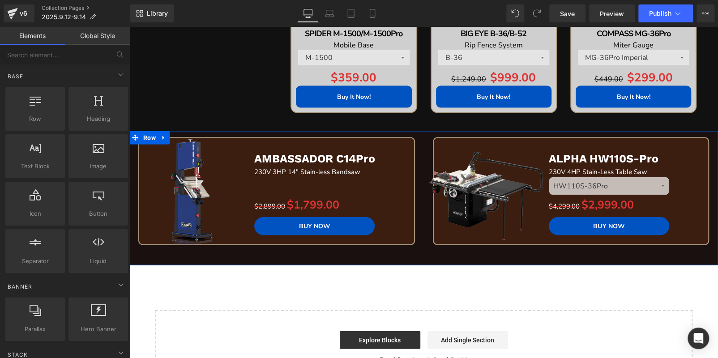
scroll to position [964, 0]
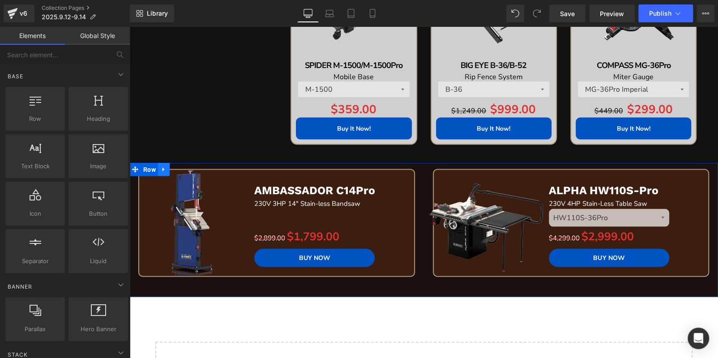
click at [156, 166] on span "Row" at bounding box center [149, 168] width 17 height 13
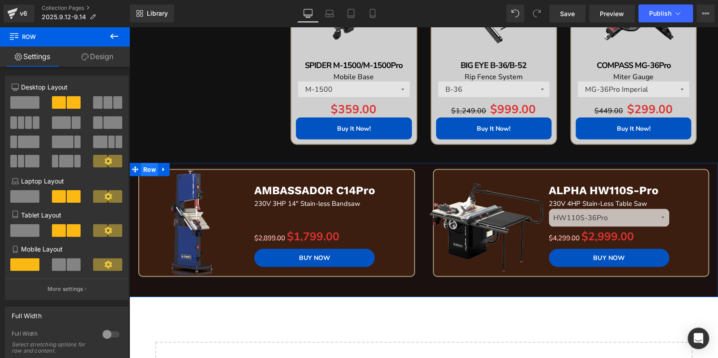
click at [144, 168] on span "Row" at bounding box center [149, 168] width 17 height 13
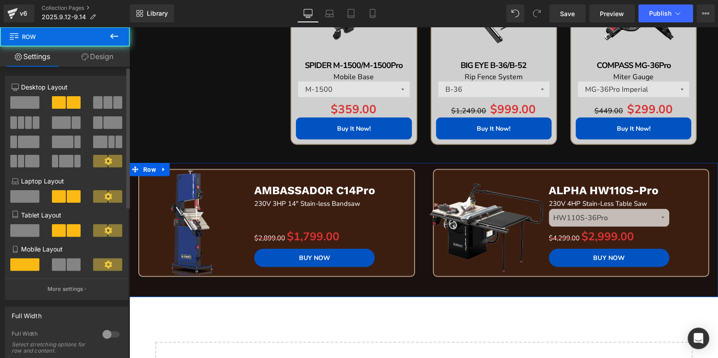
click at [98, 105] on span at bounding box center [97, 102] width 9 height 13
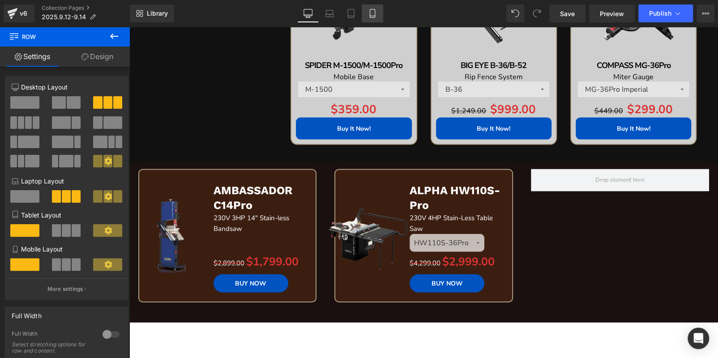
click at [370, 10] on icon at bounding box center [372, 13] width 5 height 9
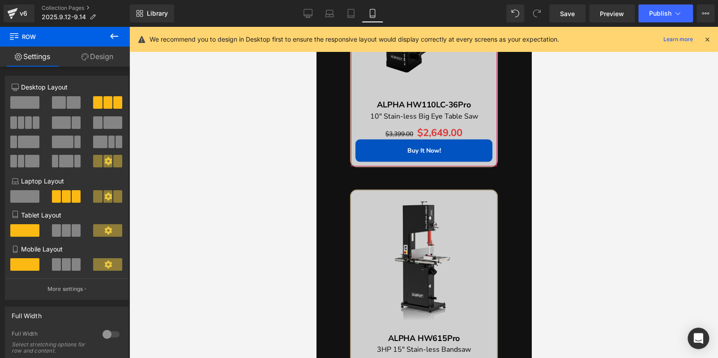
scroll to position [2481, 0]
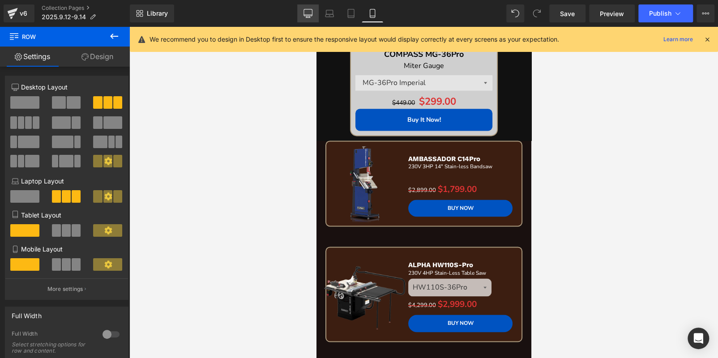
click at [304, 10] on icon at bounding box center [307, 13] width 9 height 9
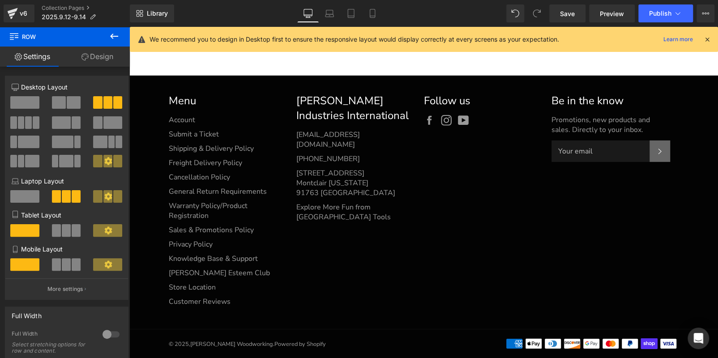
scroll to position [986, 0]
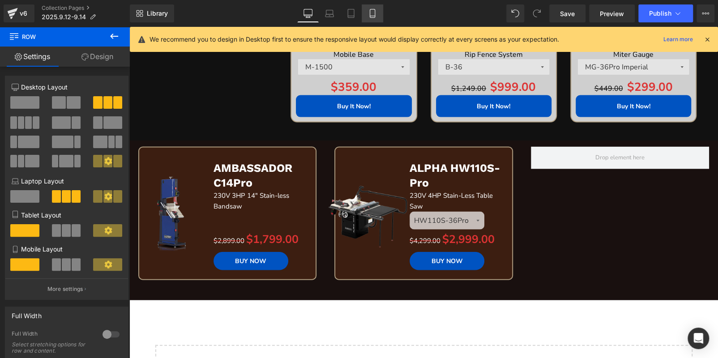
click at [375, 12] on icon at bounding box center [372, 13] width 9 height 9
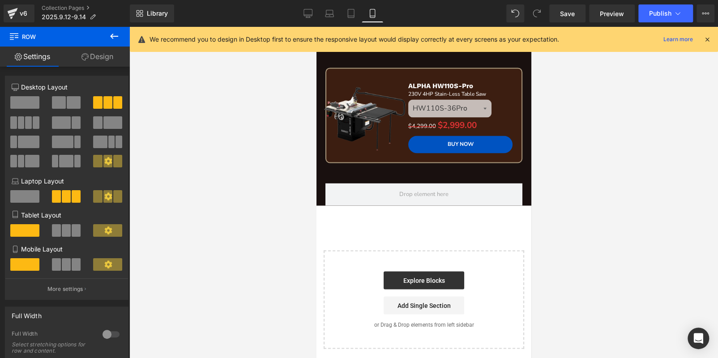
scroll to position [2392, 0]
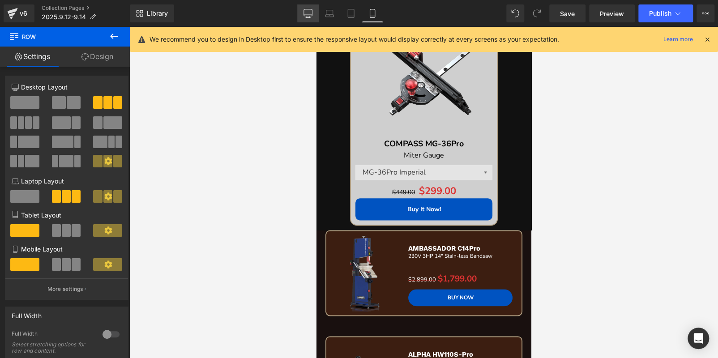
click at [309, 9] on icon at bounding box center [307, 13] width 9 height 9
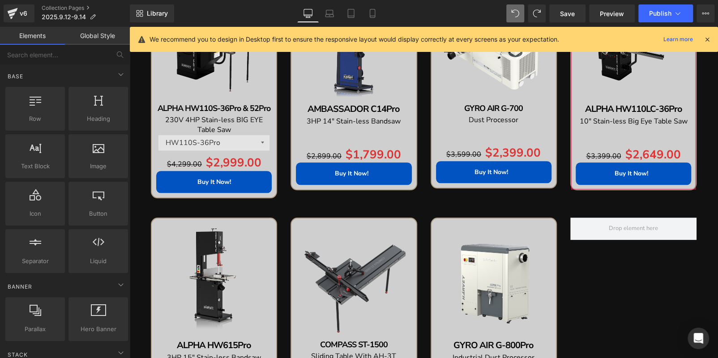
scroll to position [494, 0]
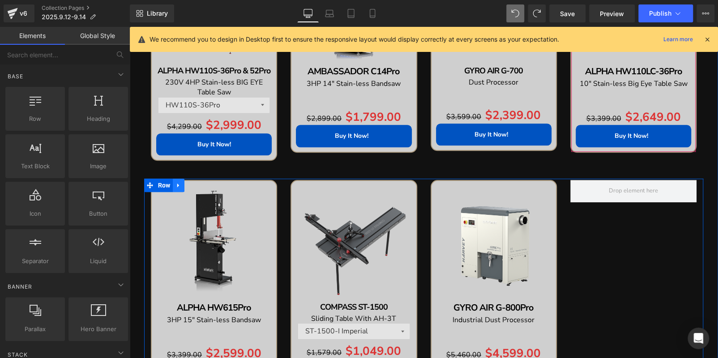
click at [177, 182] on icon at bounding box center [178, 185] width 6 height 7
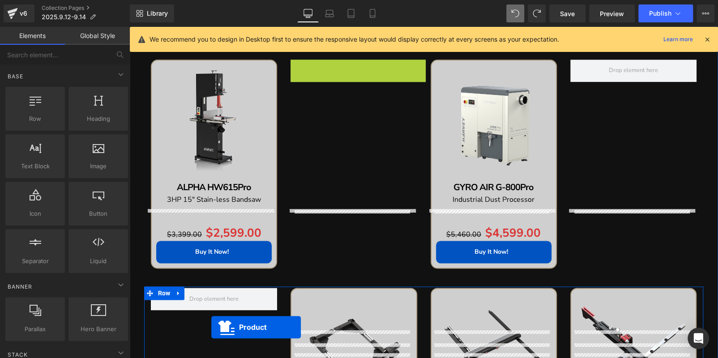
scroll to position [691, 0]
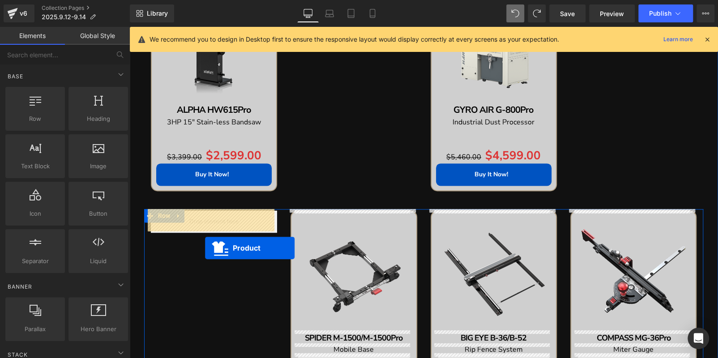
drag, startPoint x: 331, startPoint y: 191, endPoint x: 304, endPoint y: 234, distance: 51.3
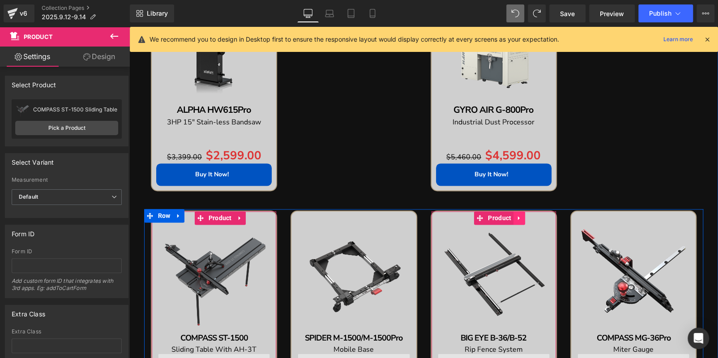
click at [518, 215] on icon at bounding box center [519, 217] width 6 height 7
click at [522, 216] on icon at bounding box center [525, 218] width 6 height 6
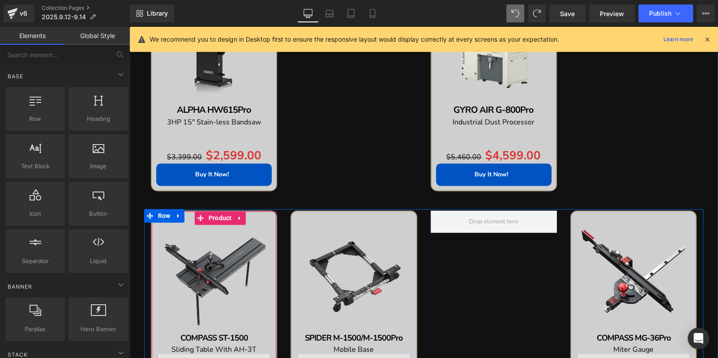
click at [475, 277] on div "Sale Off (P) Image COMPASS ST-1500 Text Block Sliding Table With AH-3T Text Blo…" at bounding box center [423, 320] width 559 height 222
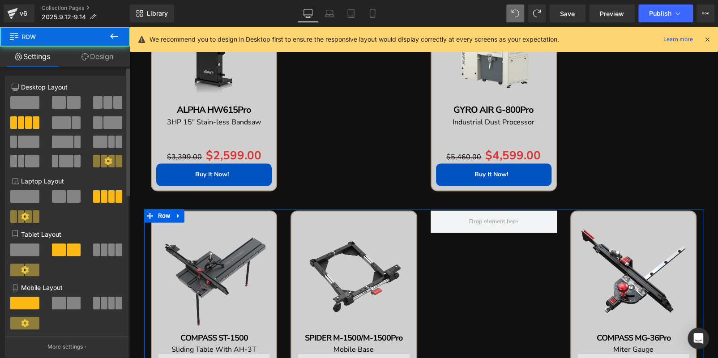
drag, startPoint x: 204, startPoint y: 103, endPoint x: 108, endPoint y: 104, distance: 95.8
click at [108, 104] on span at bounding box center [107, 102] width 9 height 13
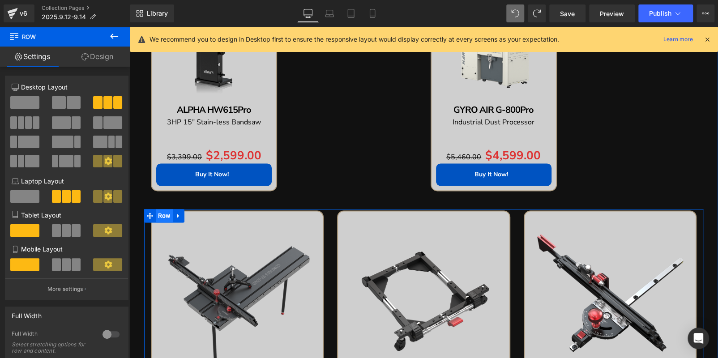
click at [159, 216] on span "Row" at bounding box center [164, 215] width 17 height 13
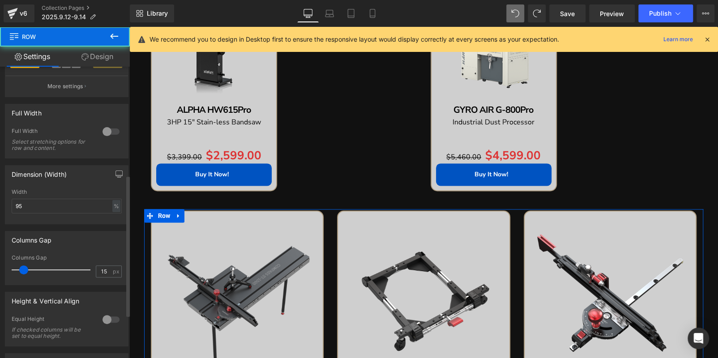
scroll to position [224, 0]
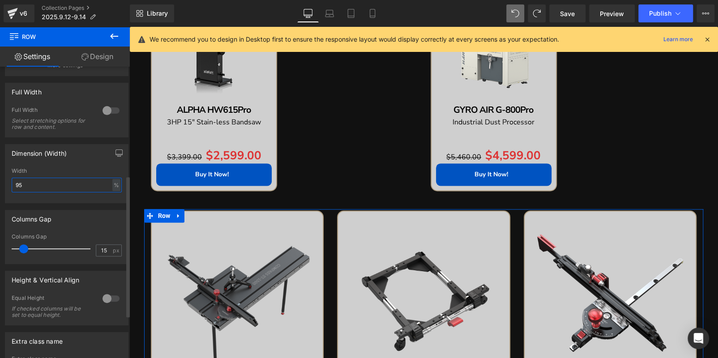
drag, startPoint x: 47, startPoint y: 186, endPoint x: 0, endPoint y: 180, distance: 47.4
click at [0, 181] on div "Dimension (Width) 95% Width 95 % % px" at bounding box center [67, 170] width 134 height 66
type input "85"
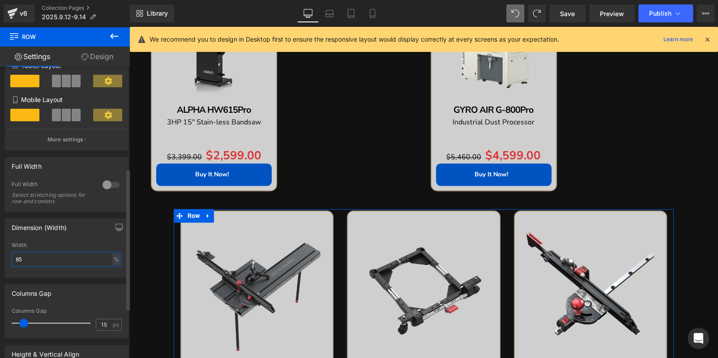
scroll to position [45, 0]
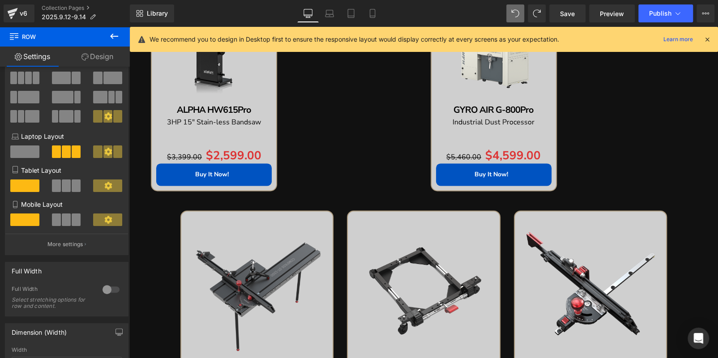
click at [328, 154] on div "Sale Off (P) Image ALPHA HW615Pro Text Block 3HP 15" Stain-less Bandsaw Text Bl…" at bounding box center [423, 93] width 559 height 224
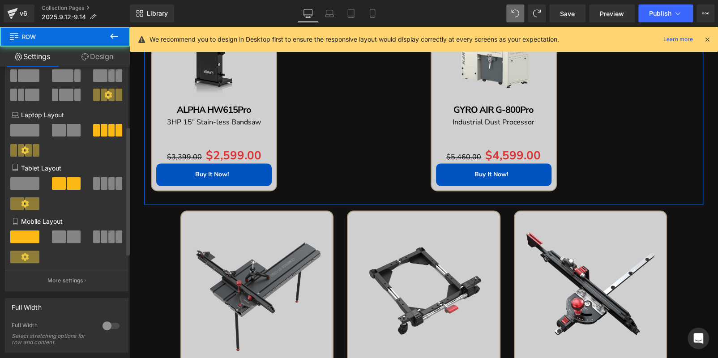
scroll to position [134, 0]
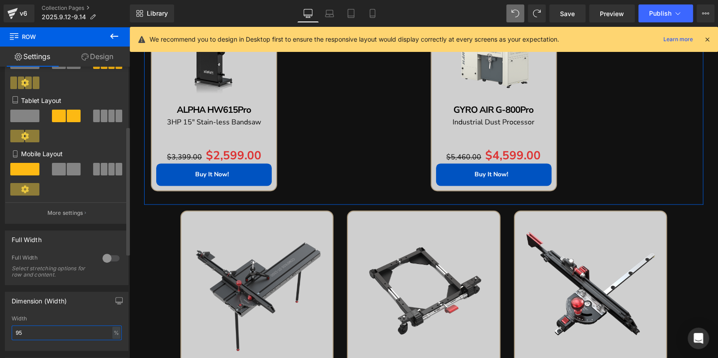
click at [25, 336] on input "95" at bounding box center [67, 332] width 110 height 15
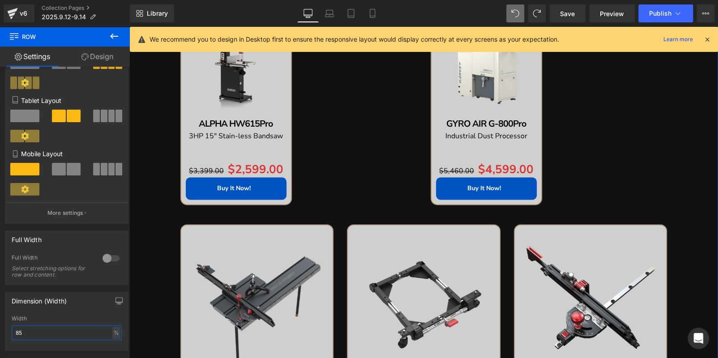
scroll to position [647, 0]
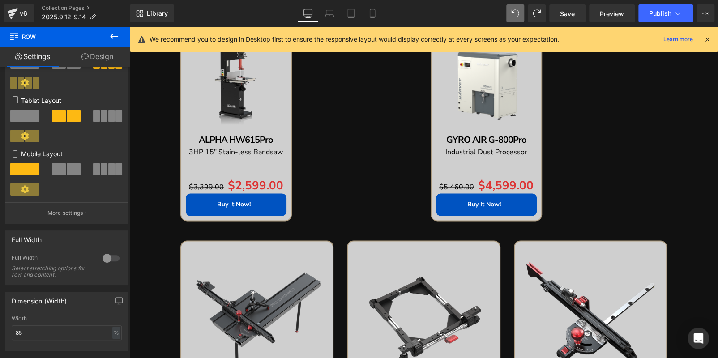
click at [333, 158] on div "Sale Off (P) Image ALPHA HW615Pro Text Block 3HP 15" Stain-less Bandsaw Text Bl…" at bounding box center [424, 130] width 500 height 209
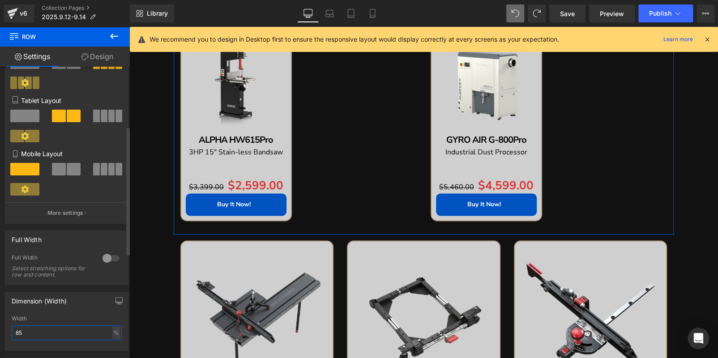
drag, startPoint x: 23, startPoint y: 334, endPoint x: 2, endPoint y: 335, distance: 21.0
click at [3, 335] on div "Dimension (Width) 95% Width 85 % % px" at bounding box center [67, 318] width 134 height 66
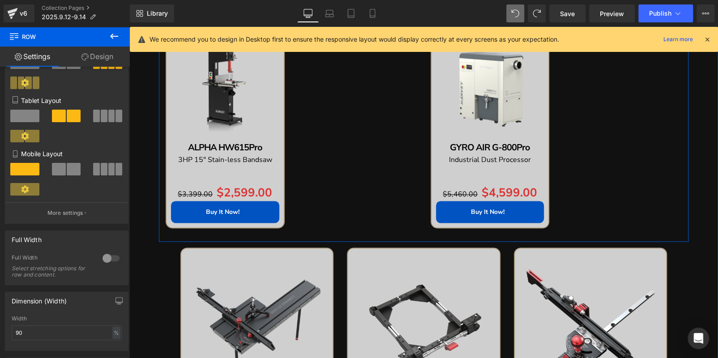
click at [353, 137] on div "Sale Off (P) Image ALPHA HW615Pro Text Block 3HP 15" Stain-less Bandsaw Text Bl…" at bounding box center [424, 134] width 530 height 216
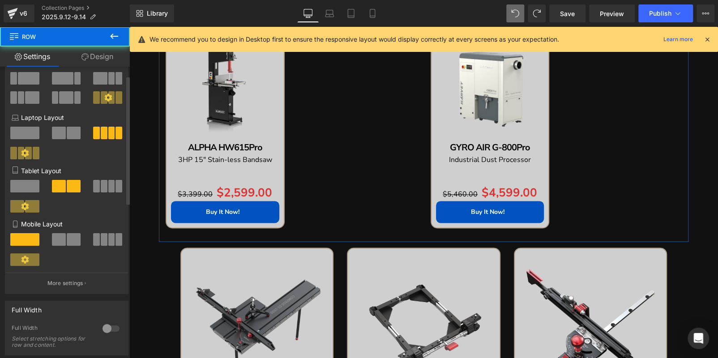
scroll to position [0, 0]
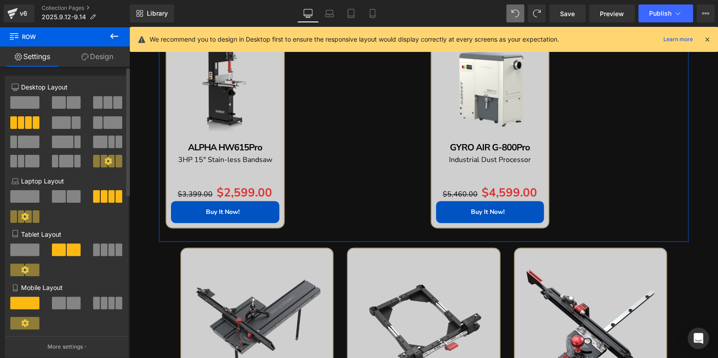
click at [89, 105] on div at bounding box center [108, 105] width 42 height 19
drag, startPoint x: 98, startPoint y: 102, endPoint x: 117, endPoint y: 106, distance: 20.3
click at [98, 102] on span at bounding box center [97, 102] width 9 height 13
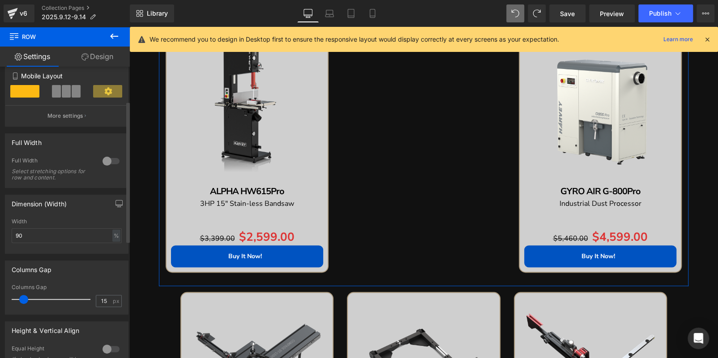
scroll to position [179, 0]
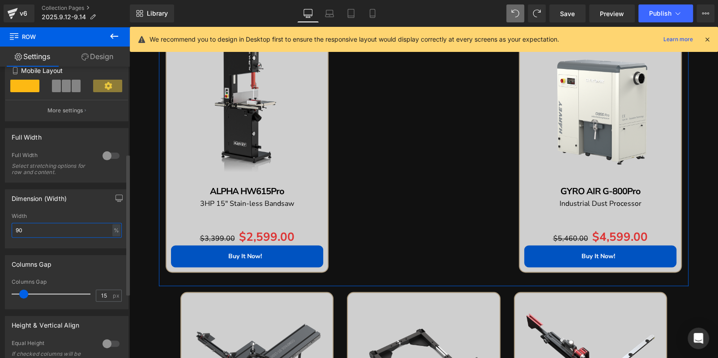
click at [38, 231] on input "90" at bounding box center [67, 230] width 110 height 15
type input "85"
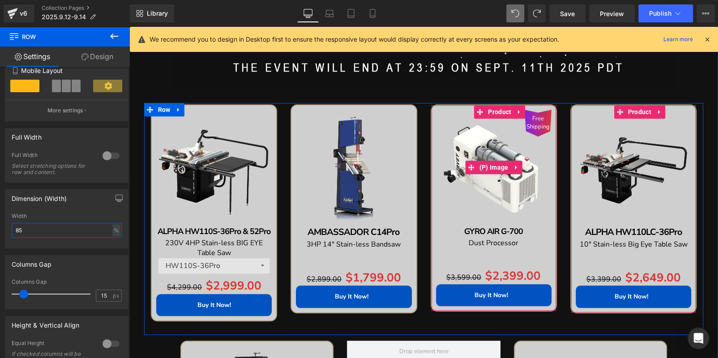
scroll to position [378, 0]
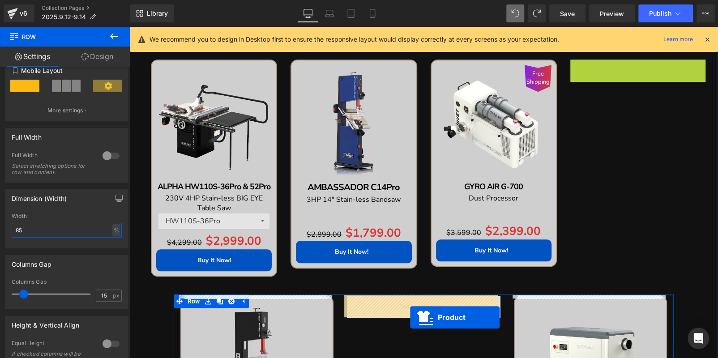
drag, startPoint x: 616, startPoint y: 67, endPoint x: 409, endPoint y: 317, distance: 324.8
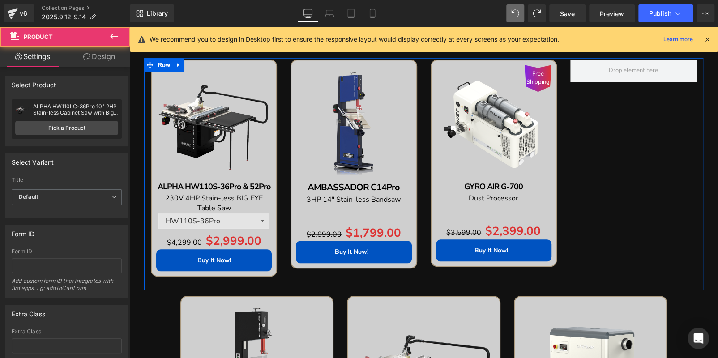
click at [647, 134] on div "Sale Off (P) Image ALPHA HW110S-36Pro & 52Pro Text Block 230V 4HP Stain-less BI…" at bounding box center [423, 174] width 559 height 232
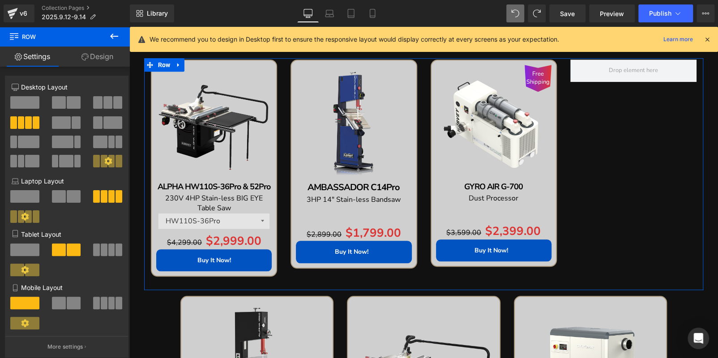
click at [88, 101] on div at bounding box center [108, 105] width 42 height 19
click at [100, 103] on button at bounding box center [108, 102] width 30 height 13
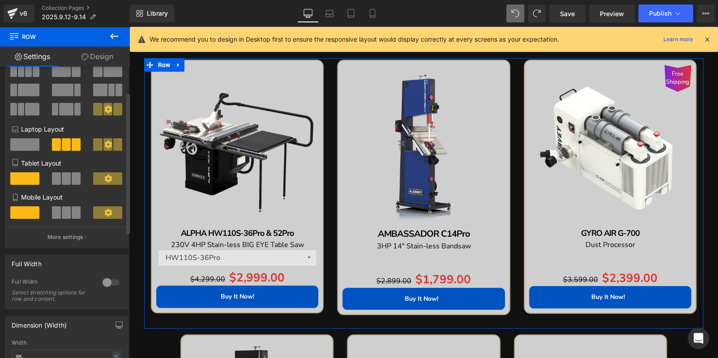
scroll to position [179, 0]
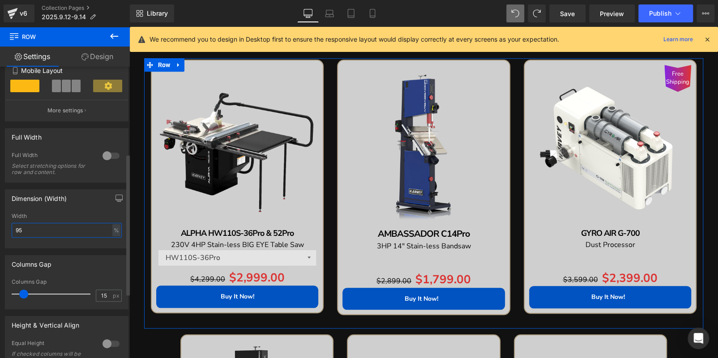
click at [50, 236] on input "95" at bounding box center [67, 230] width 110 height 15
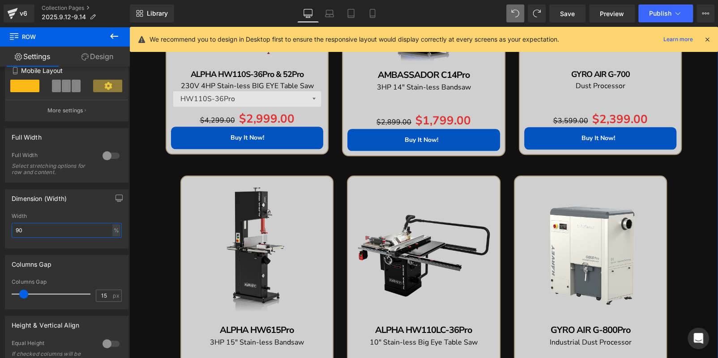
scroll to position [557, 0]
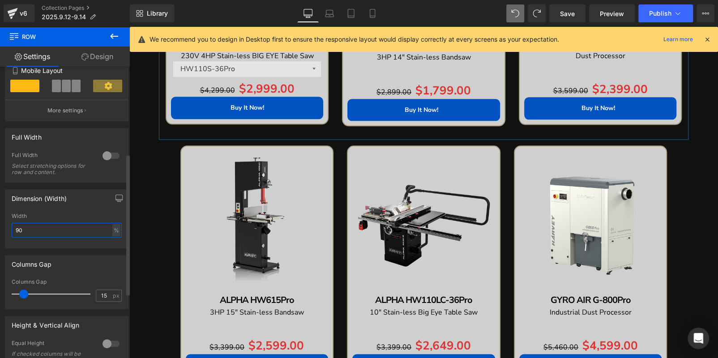
drag, startPoint x: 43, startPoint y: 229, endPoint x: 0, endPoint y: 231, distance: 42.6
click at [0, 231] on div "Dimension (Width) 95% Width 90 % % px" at bounding box center [67, 216] width 134 height 66
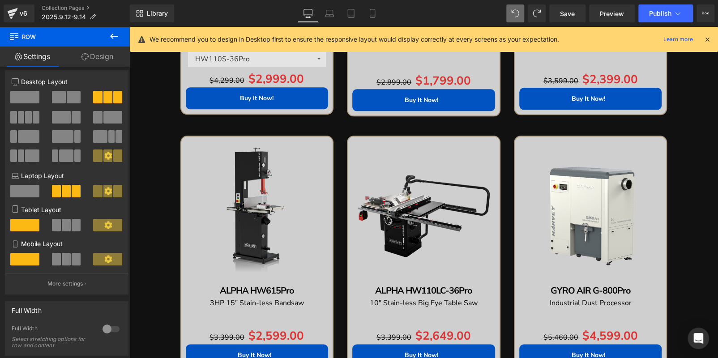
scroll to position [0, 0]
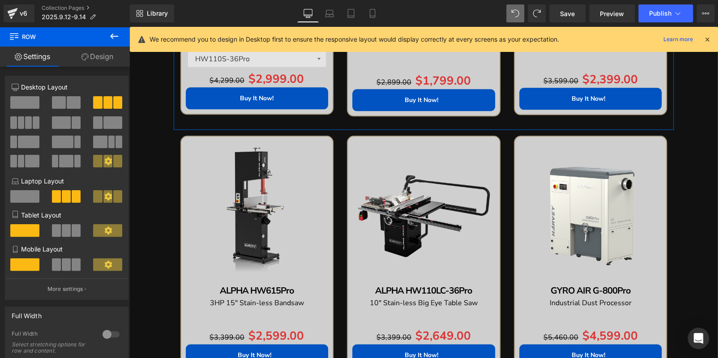
type input "85"
click at [325, 120] on div "Sale Off (P) Image ALPHA HW110S-36Pro & 52Pro Text Block 230V 4HP Stain-less BI…" at bounding box center [257, 4] width 167 height 247
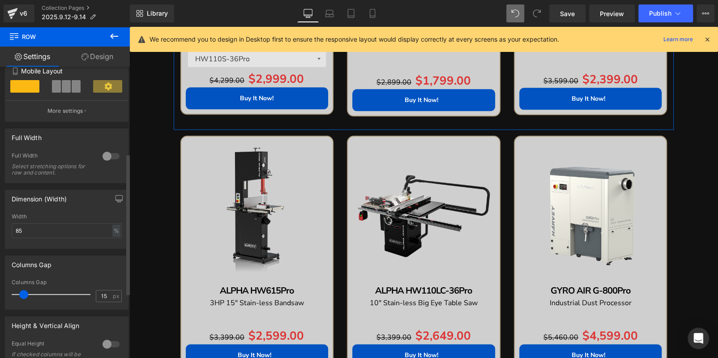
scroll to position [224, 0]
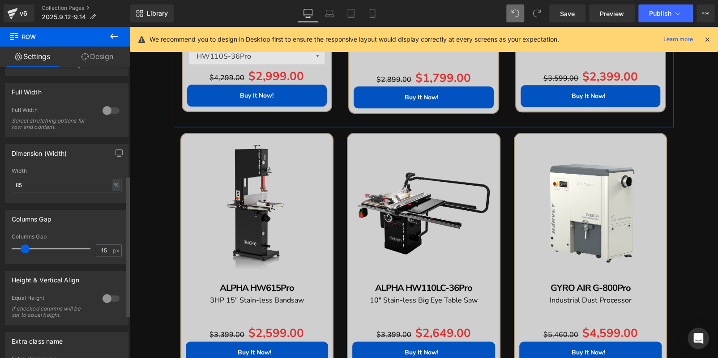
click at [25, 249] on span at bounding box center [25, 248] width 9 height 9
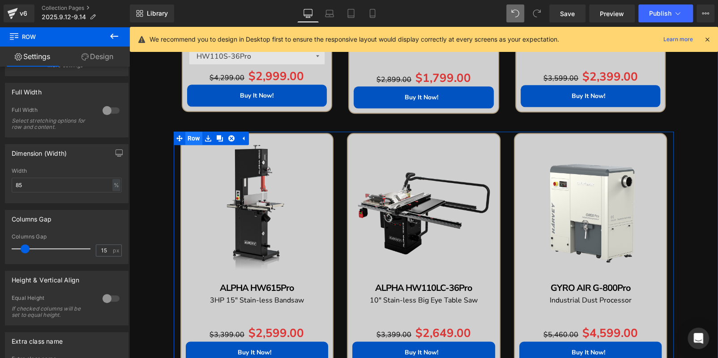
click at [192, 138] on span "Row" at bounding box center [193, 138] width 17 height 13
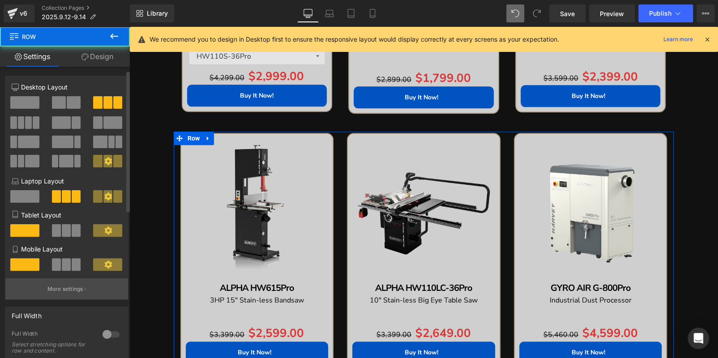
scroll to position [179, 0]
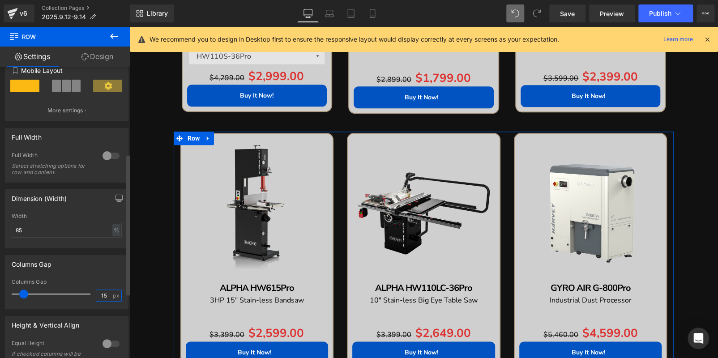
click at [102, 295] on input "15" at bounding box center [104, 295] width 16 height 11
type input "18"
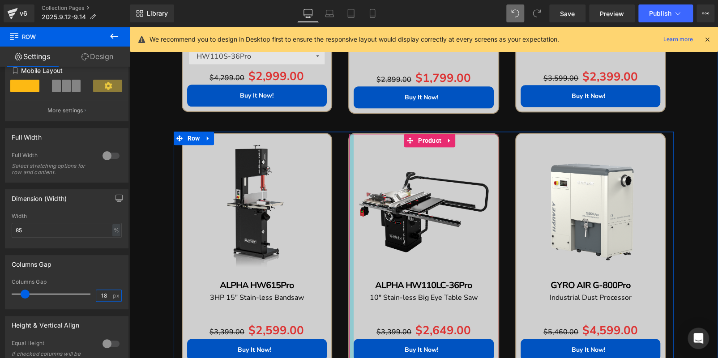
scroll to position [780, 0]
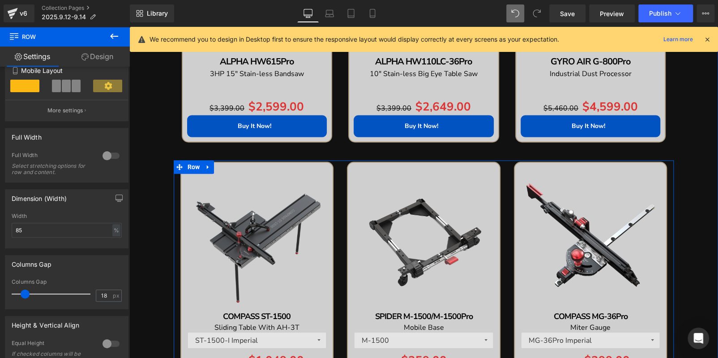
click at [336, 184] on div "Sale Off (P) Image COMPASS ST-1500 Text Block Sliding Table With AH-3T Text Blo…" at bounding box center [257, 285] width 167 height 247
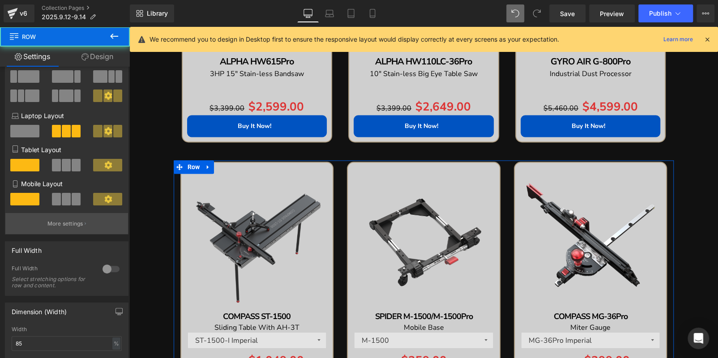
scroll to position [224, 0]
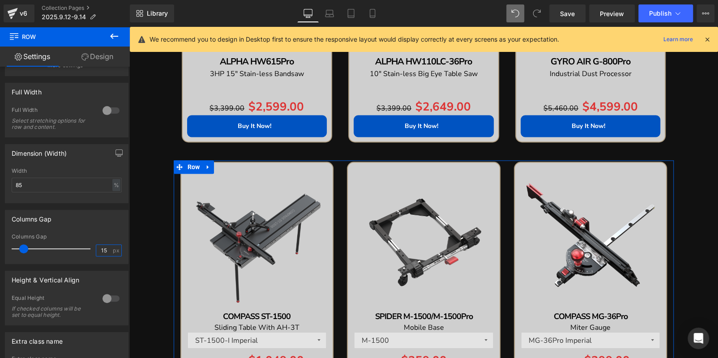
click at [102, 255] on input "15" at bounding box center [104, 250] width 16 height 11
type input "18"
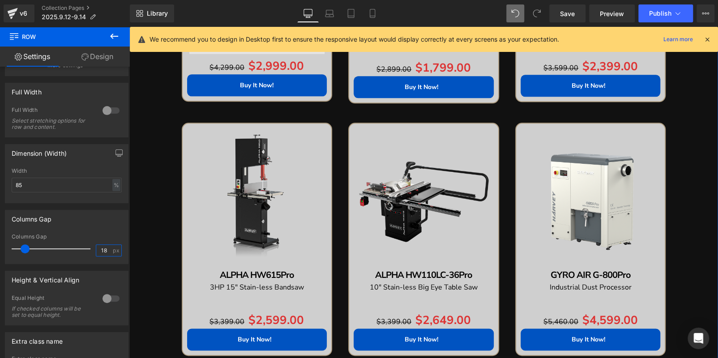
scroll to position [601, 0]
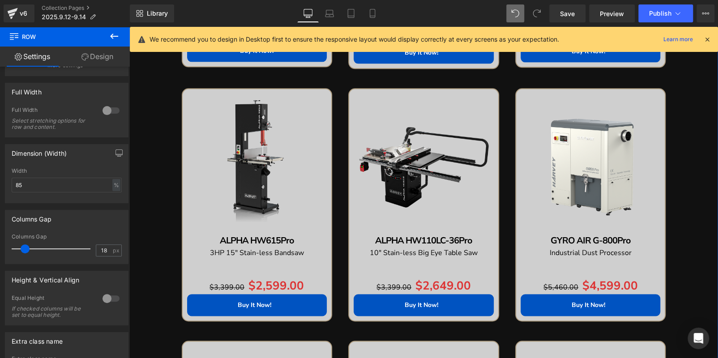
click at [245, 118] on img at bounding box center [257, 164] width 140 height 140
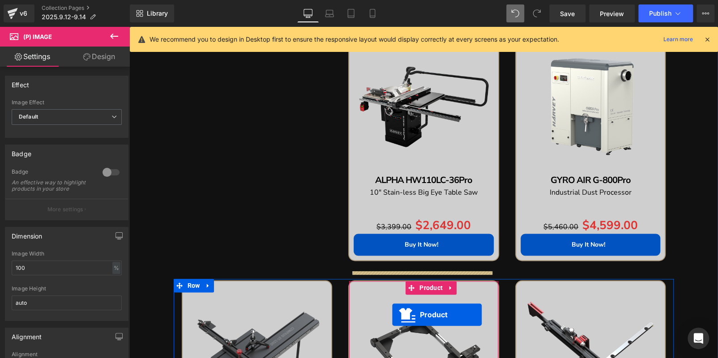
scroll to position [679, 0]
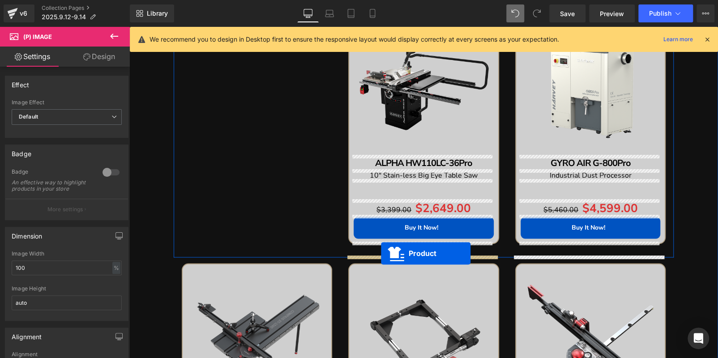
drag, startPoint x: 239, startPoint y: 97, endPoint x: 381, endPoint y: 254, distance: 211.0
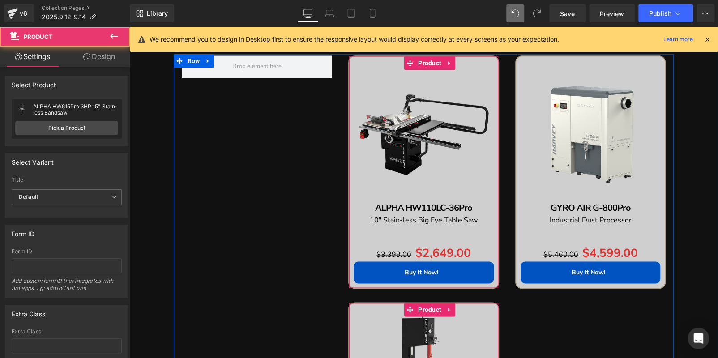
scroll to position [590, 0]
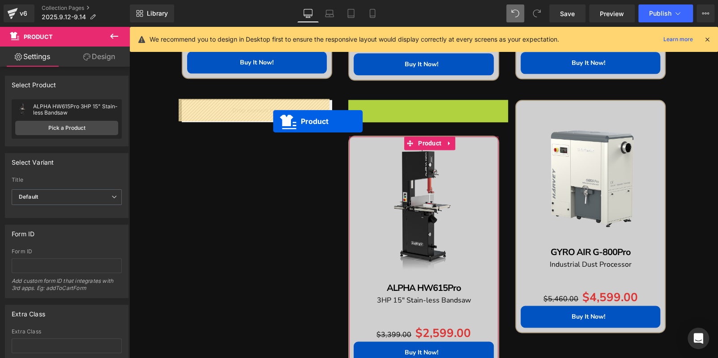
drag, startPoint x: 392, startPoint y: 110, endPoint x: 272, endPoint y: 121, distance: 120.4
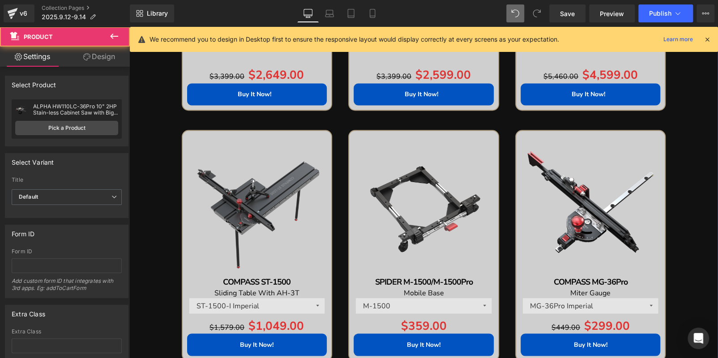
scroll to position [813, 0]
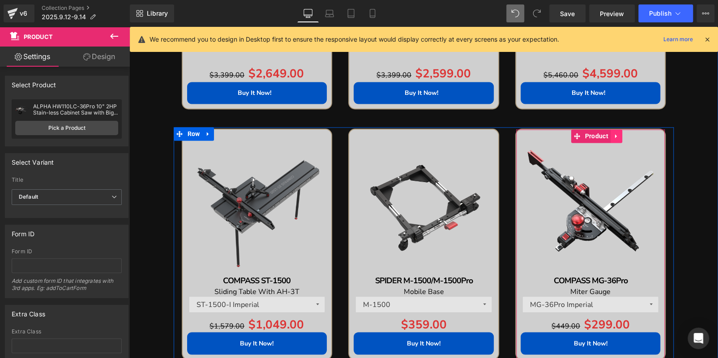
click at [615, 135] on icon at bounding box center [616, 136] width 2 height 4
click at [619, 136] on icon at bounding box center [622, 136] width 6 height 6
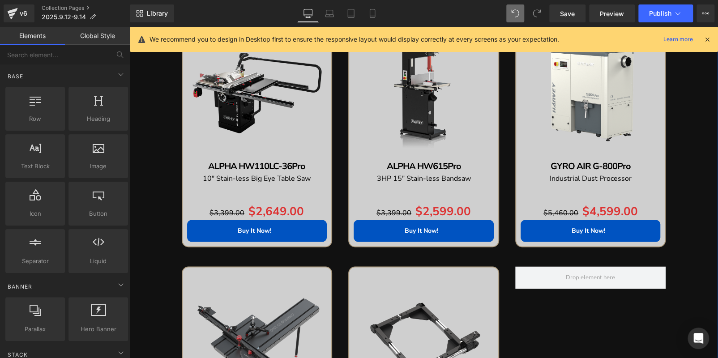
scroll to position [590, 0]
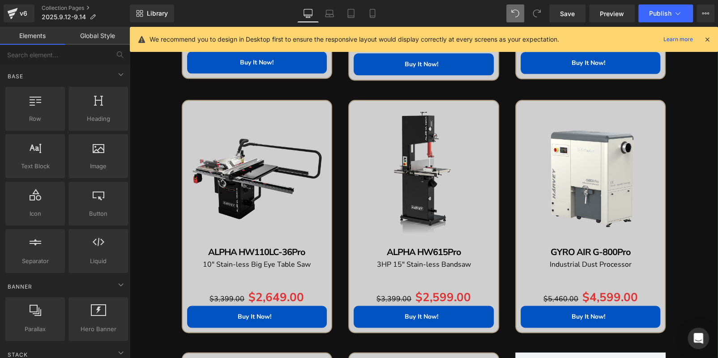
drag, startPoint x: 596, startPoint y: 138, endPoint x: 605, endPoint y: 123, distance: 17.4
click at [597, 138] on img at bounding box center [590, 175] width 140 height 140
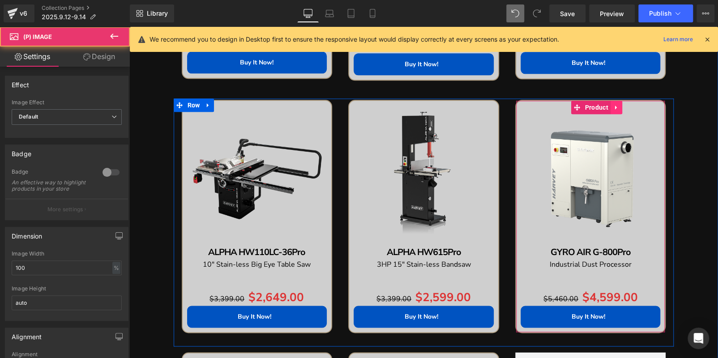
click at [614, 109] on icon at bounding box center [616, 107] width 6 height 7
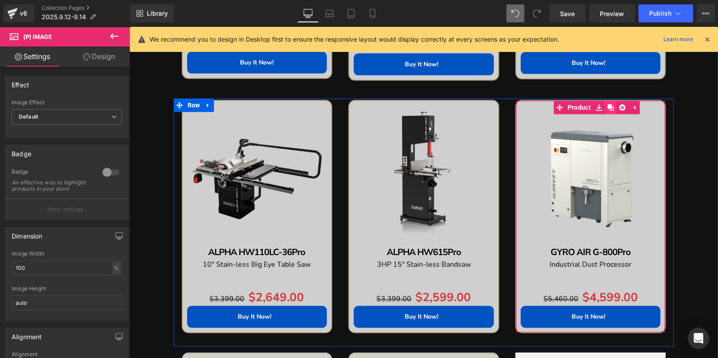
click at [607, 108] on icon at bounding box center [610, 107] width 6 height 6
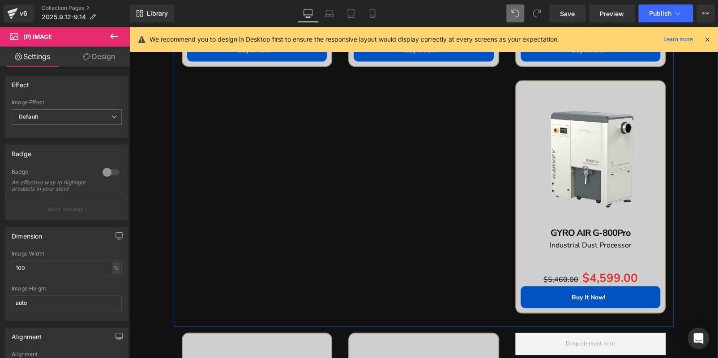
scroll to position [872, 0]
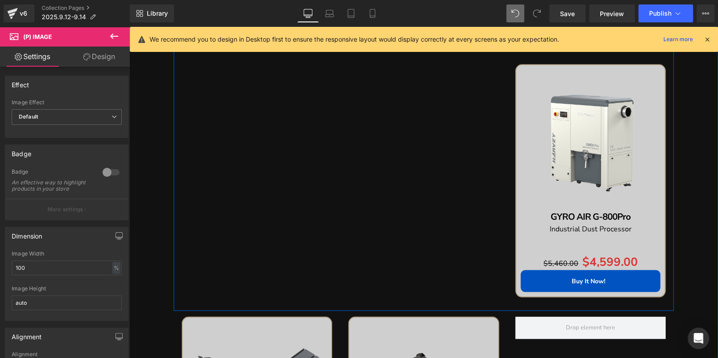
click at [584, 109] on img at bounding box center [590, 139] width 140 height 140
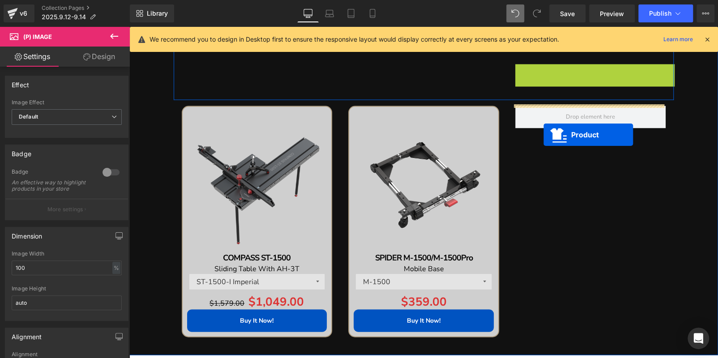
drag, startPoint x: 572, startPoint y: 76, endPoint x: 543, endPoint y: 135, distance: 65.6
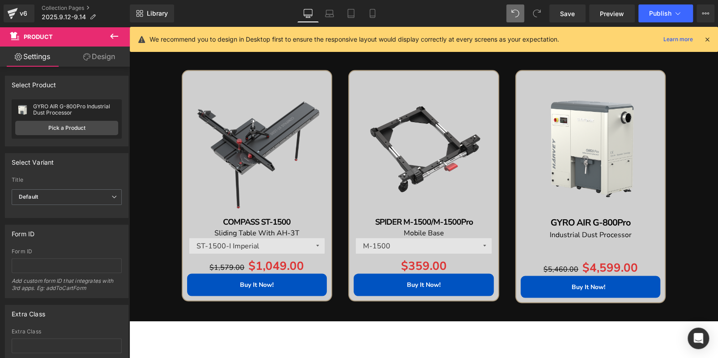
click at [588, 81] on div "Sale Off (P) Image GYRO AIR G-800Pro Text Block Industrial Dust Processor Text …" at bounding box center [590, 186] width 151 height 233
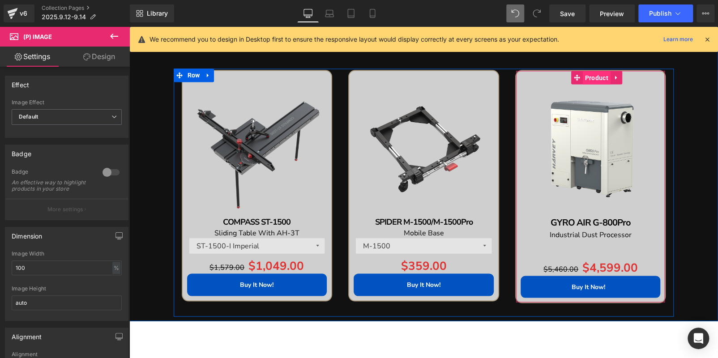
click at [588, 77] on span "Product" at bounding box center [597, 77] width 28 height 13
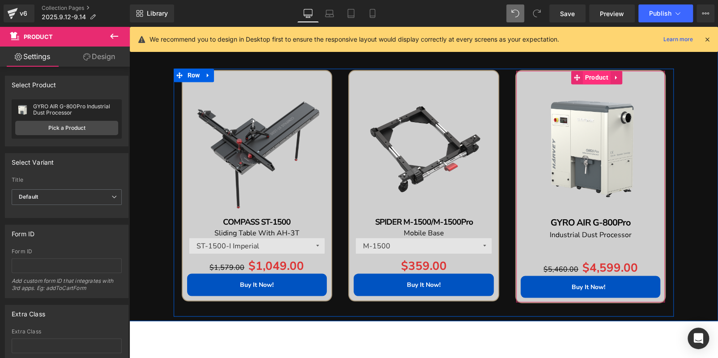
click at [587, 77] on span "Product" at bounding box center [597, 77] width 28 height 13
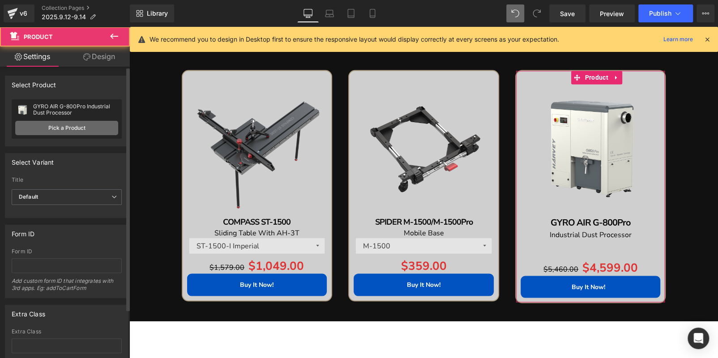
click at [64, 129] on link "Pick a Product" at bounding box center [66, 128] width 103 height 14
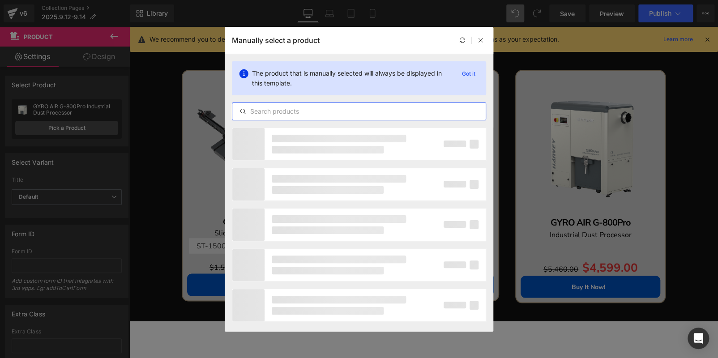
click at [267, 114] on input "text" at bounding box center [358, 111] width 253 height 11
paste input "COMPASS RT-S"
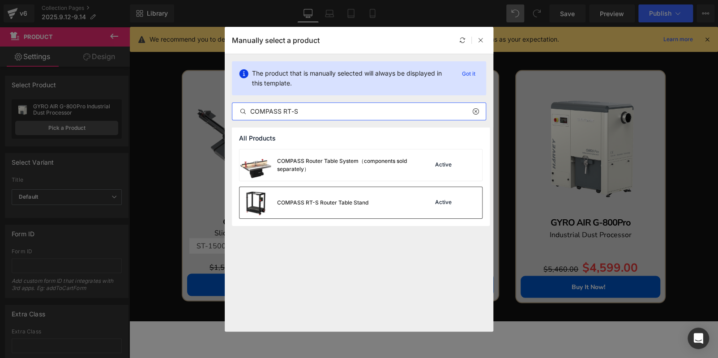
type input "COMPASS RT-S"
click at [359, 197] on div "COMPASS RT-S Router Table Stand" at bounding box center [303, 202] width 129 height 31
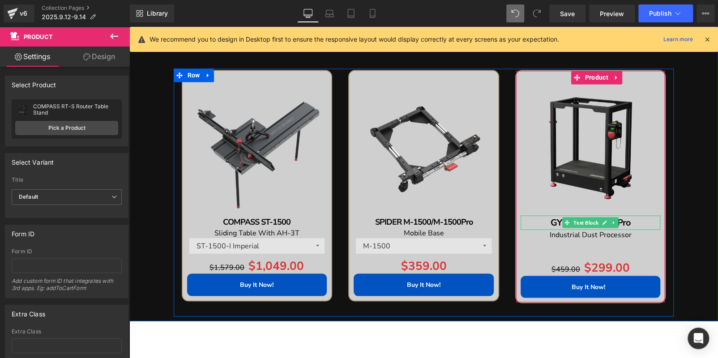
click at [646, 221] on p "GYRO AIR G-800Pro" at bounding box center [590, 222] width 140 height 14
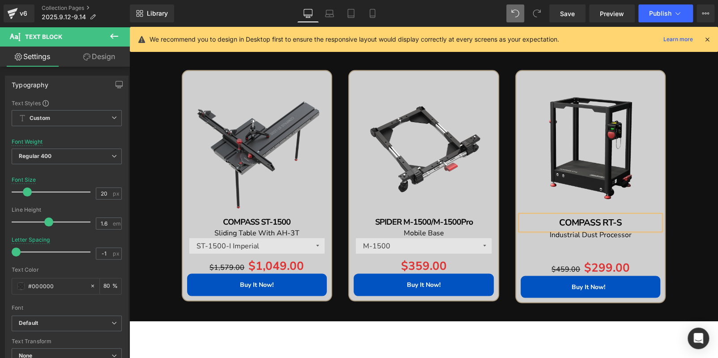
click at [632, 234] on p "Industrial Dust Processor" at bounding box center [590, 235] width 140 height 10
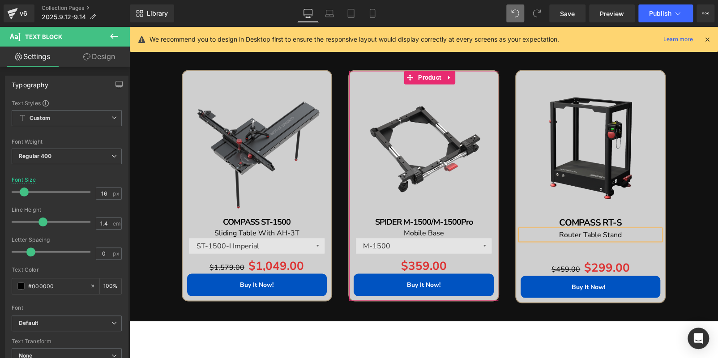
click at [420, 77] on span "Product" at bounding box center [430, 77] width 28 height 13
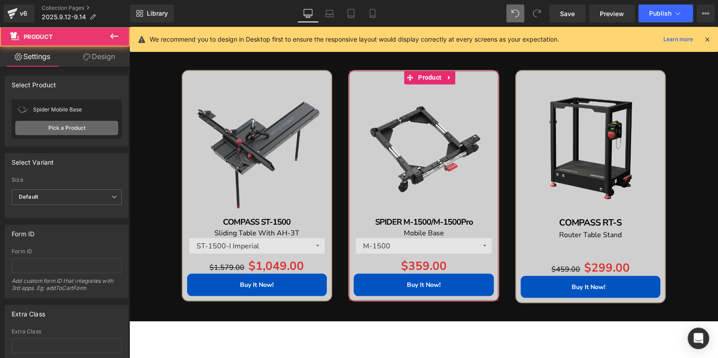
click at [70, 128] on link "Pick a Product" at bounding box center [66, 128] width 103 height 14
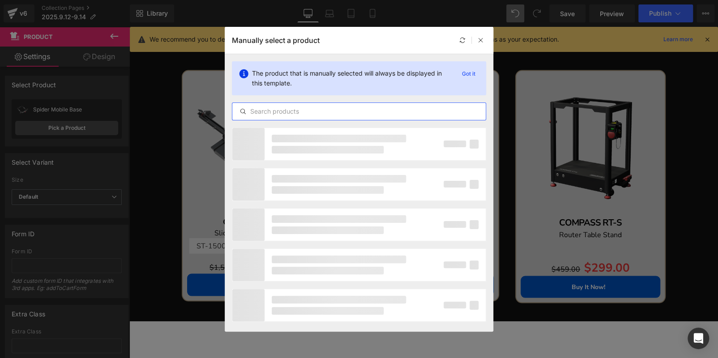
click at [333, 110] on input "text" at bounding box center [358, 111] width 253 height 11
paste input "COMPASS RT"
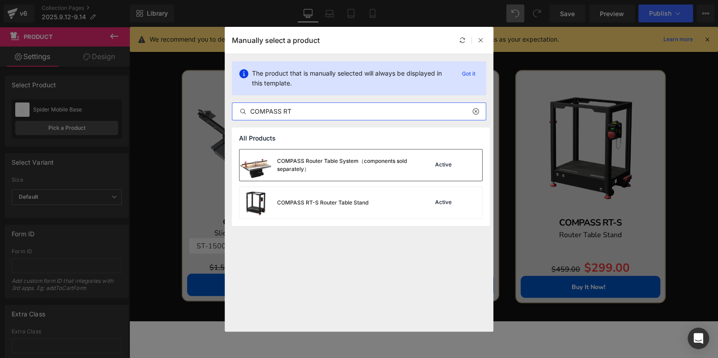
type input "COMPASS RT"
click at [372, 169] on div "COMPASS Router Table System（components sold separately）" at bounding box center [344, 165] width 134 height 16
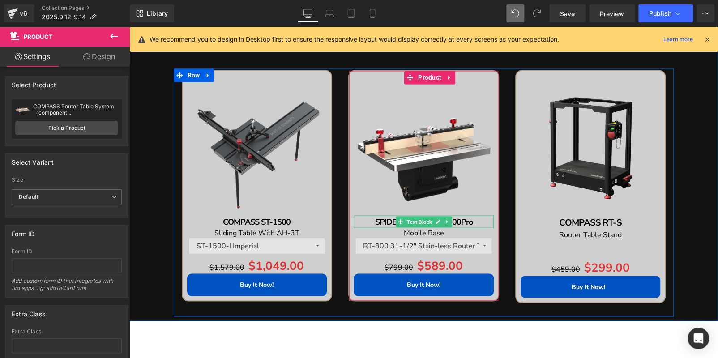
click at [474, 221] on p "SPIDER M-1500/M-1500Pro" at bounding box center [423, 221] width 140 height 13
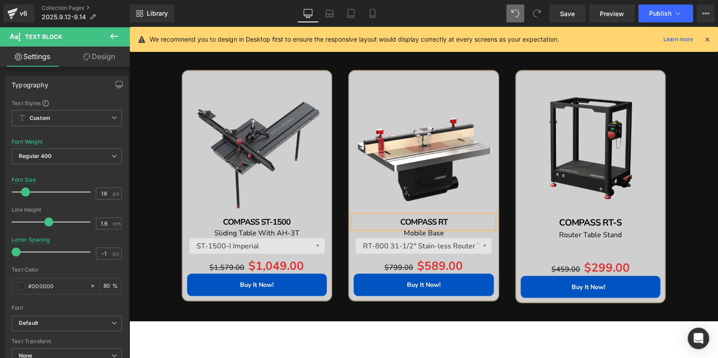
click at [460, 230] on p "Mobile Base" at bounding box center [423, 233] width 140 height 10
paste div "To enrich screen reader interactions, please activate Accessibility in Grammarl…"
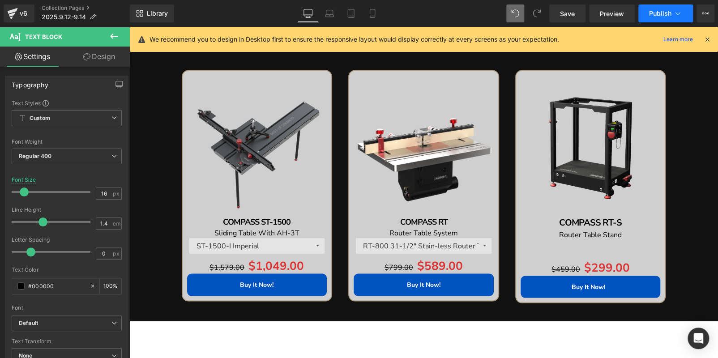
click at [651, 15] on span "Publish" at bounding box center [660, 13] width 22 height 7
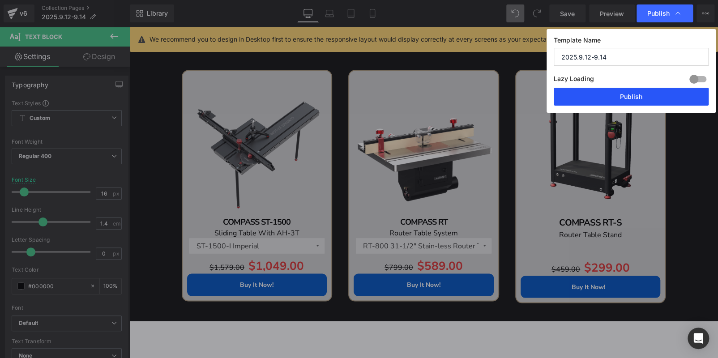
click at [634, 89] on button "Publish" at bounding box center [630, 97] width 155 height 18
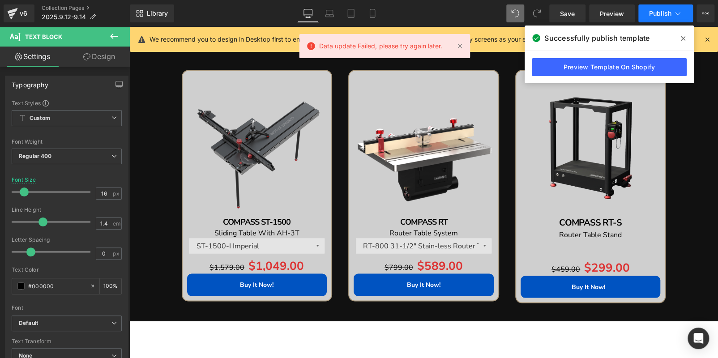
click at [660, 16] on span "Publish" at bounding box center [660, 13] width 22 height 7
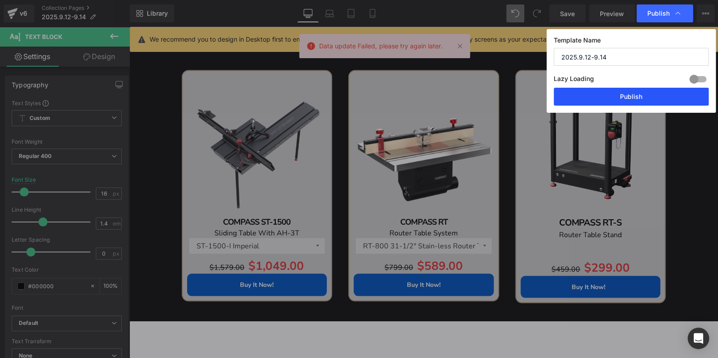
click at [644, 90] on button "Publish" at bounding box center [630, 97] width 155 height 18
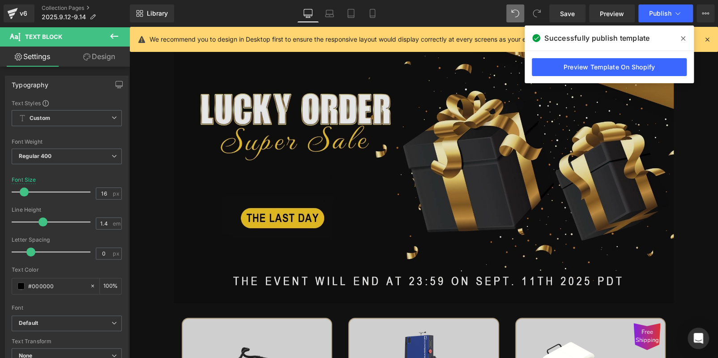
scroll to position [0, 0]
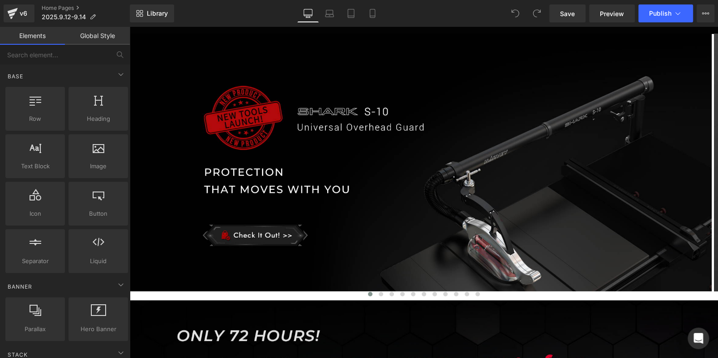
scroll to position [134, 0]
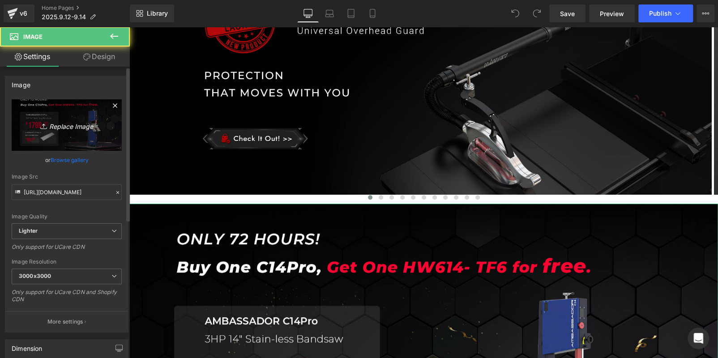
click at [60, 134] on link "Replace Image" at bounding box center [67, 124] width 110 height 51
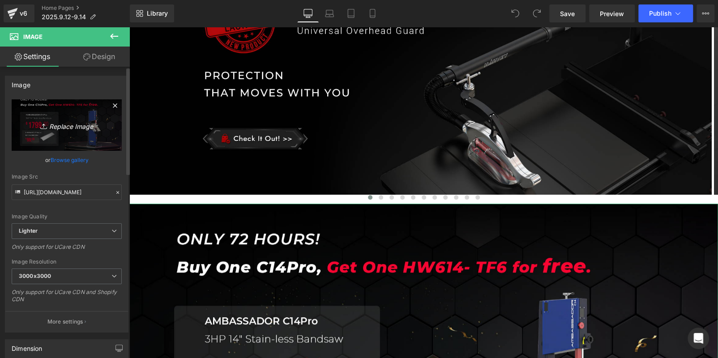
type input "C:\fakepath\G700 banner.jpg"
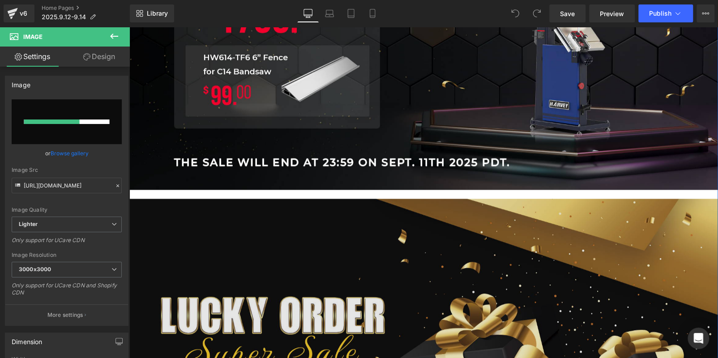
scroll to position [402, 0]
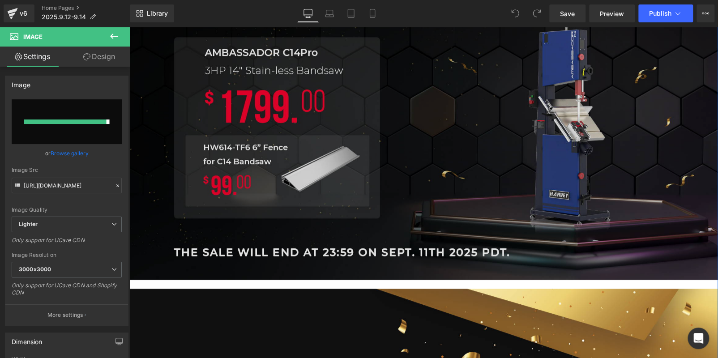
type input "https://ucarecdn.com/f509f840-6e28-437a-9e2a-93c64f8ff320/-/format/auto/-/previ…"
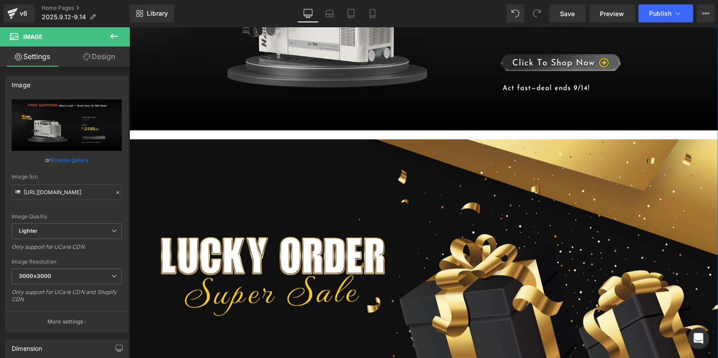
scroll to position [536, 0]
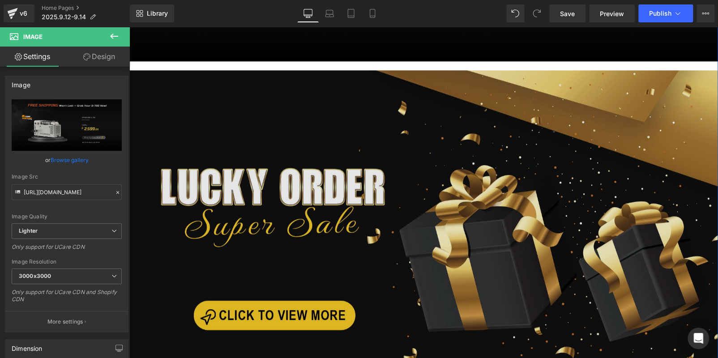
drag, startPoint x: 292, startPoint y: 203, endPoint x: 138, endPoint y: 177, distance: 156.5
click at [292, 203] on img at bounding box center [423, 242] width 588 height 345
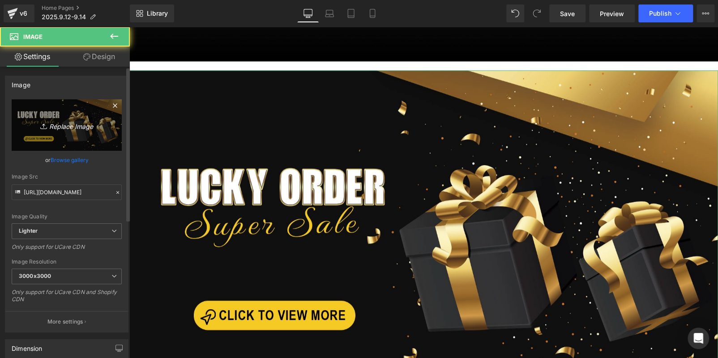
click at [41, 114] on link "Replace Image" at bounding box center [67, 124] width 110 height 51
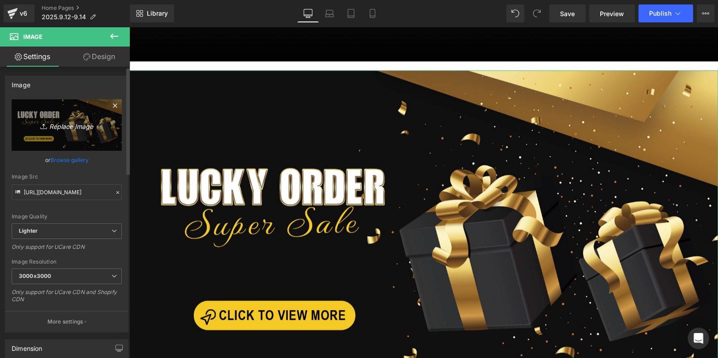
type input "C:\fakepath\banner.jpg"
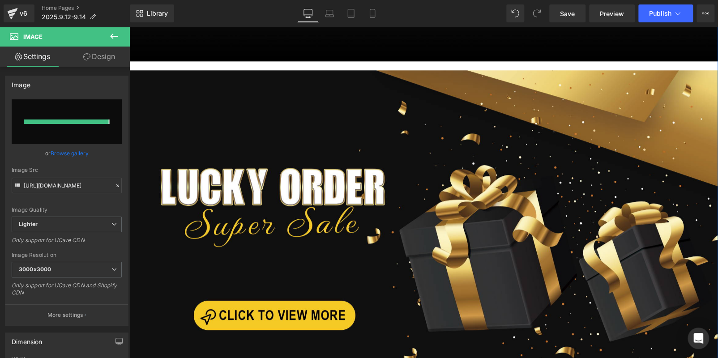
type input "https://ucarecdn.com/ed5d30ea-6369-44d2-847a-30ee403f17cb/-/format/auto/-/previ…"
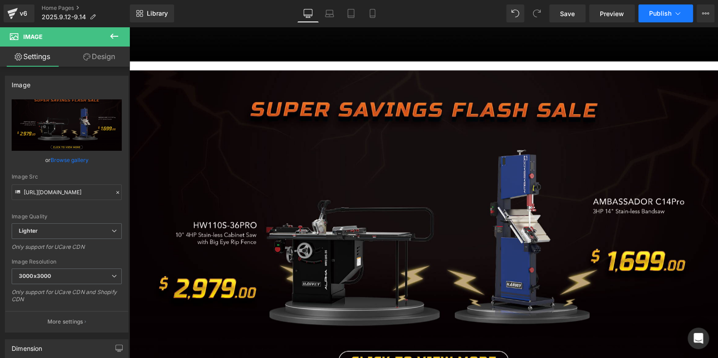
click at [655, 17] on button "Publish" at bounding box center [665, 13] width 55 height 18
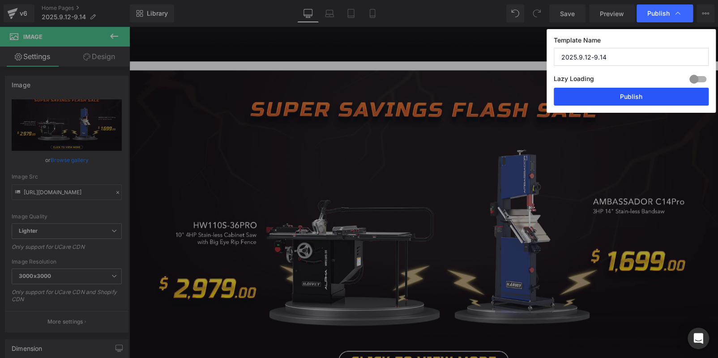
click at [623, 93] on button "Publish" at bounding box center [630, 97] width 155 height 18
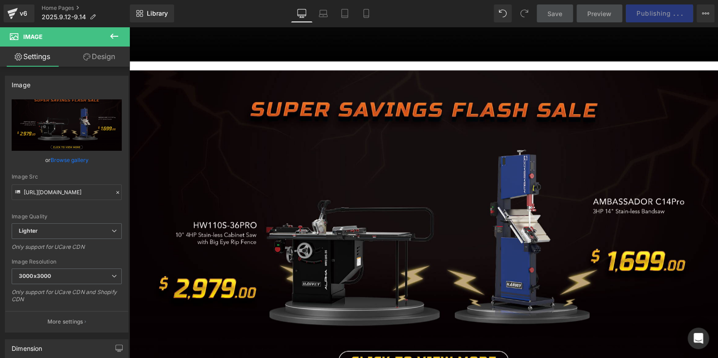
scroll to position [540, 0]
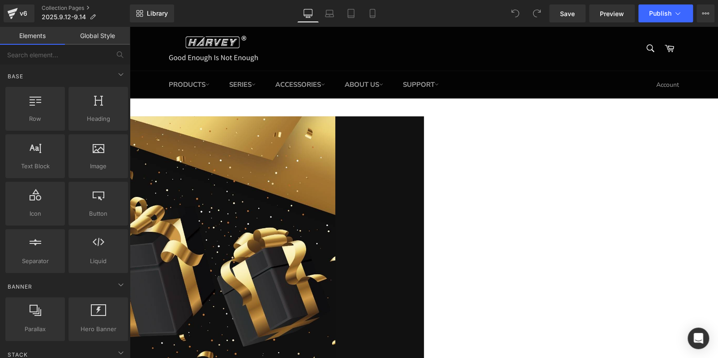
click at [328, 116] on img at bounding box center [85, 262] width 500 height 293
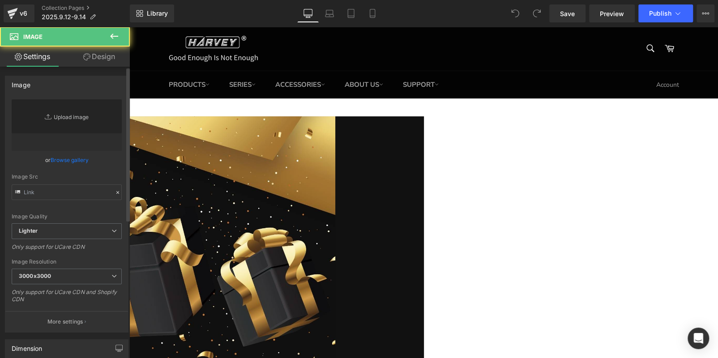
type input "[URL][DOMAIN_NAME]"
click at [79, 115] on link "Replace Image" at bounding box center [67, 124] width 110 height 51
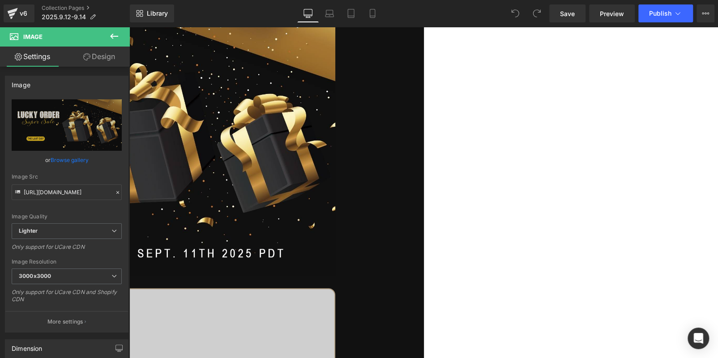
click at [336, 145] on img at bounding box center [85, 129] width 500 height 293
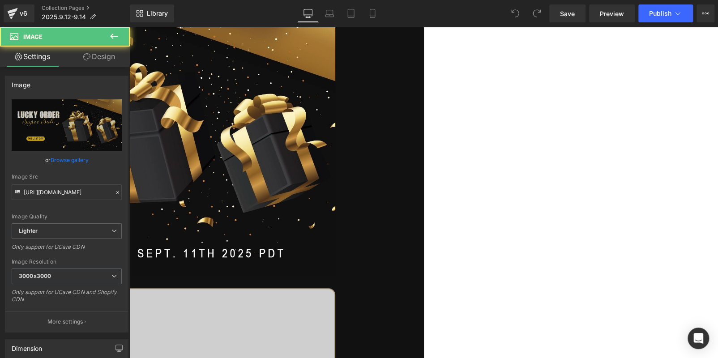
click at [129, 27] on icon at bounding box center [129, 27] width 0 height 0
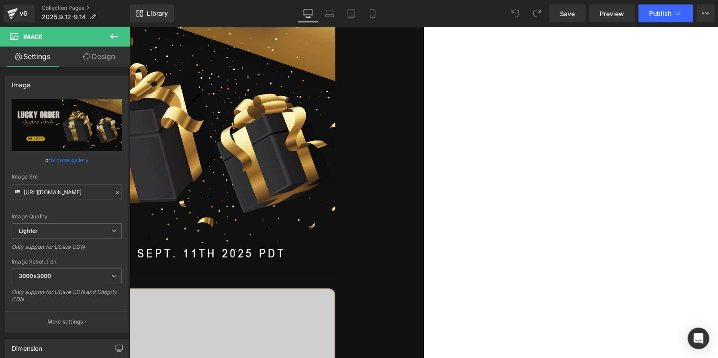
click at [129, 27] on icon at bounding box center [129, 27] width 0 height 0
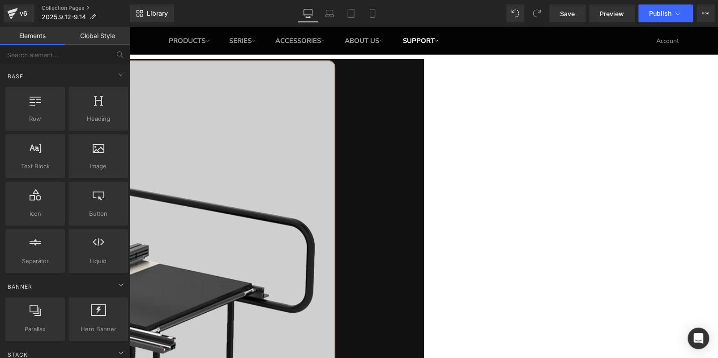
scroll to position [44, 0]
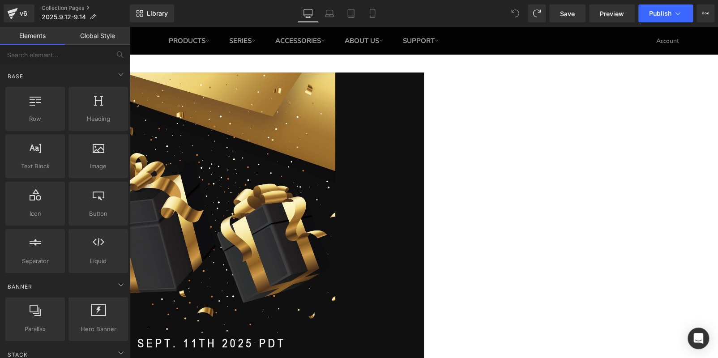
click at [336, 137] on img at bounding box center [85, 218] width 500 height 293
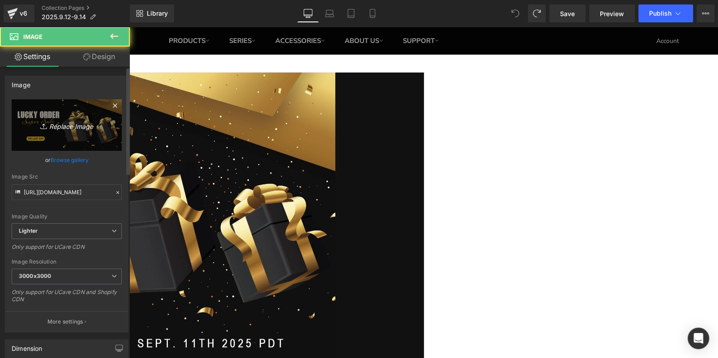
click at [75, 132] on link "Replace Image" at bounding box center [67, 124] width 110 height 51
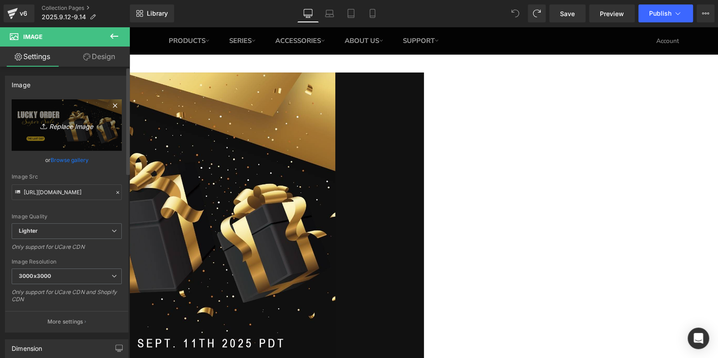
type input "C:\fakepath\banner - 副本.jpg"
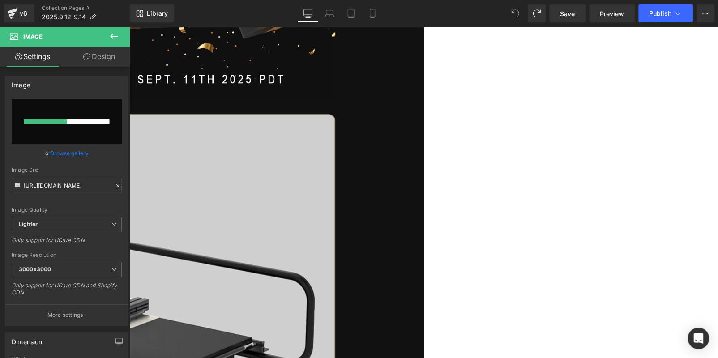
scroll to position [178, 0]
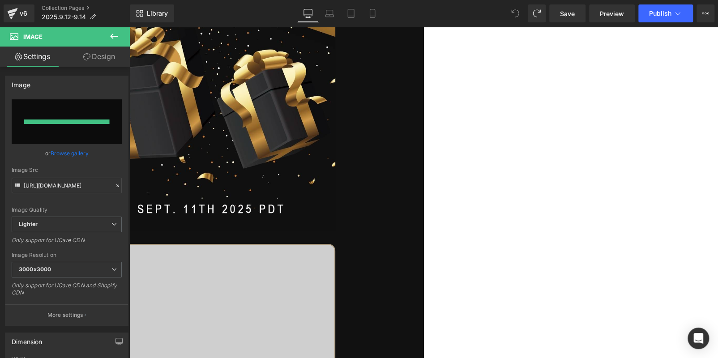
type input "[URL][DOMAIN_NAME]"
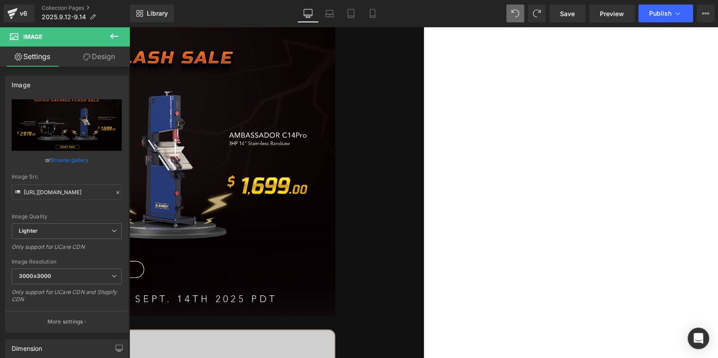
scroll to position [89, 0]
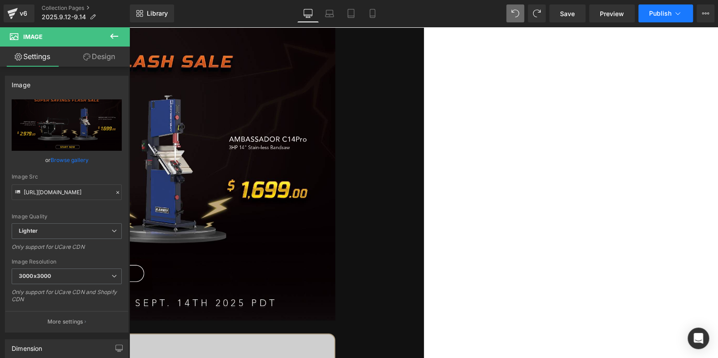
click at [654, 15] on span "Publish" at bounding box center [660, 13] width 22 height 7
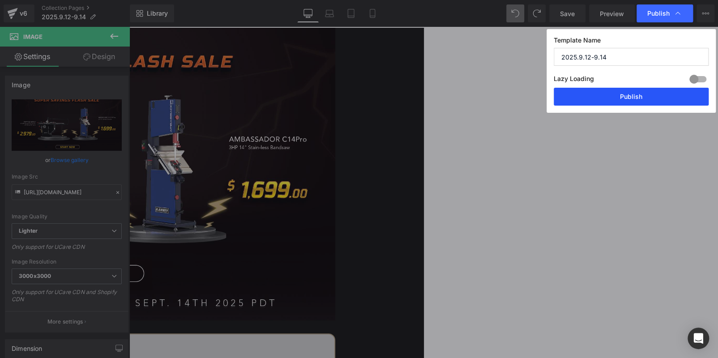
click at [629, 93] on button "Publish" at bounding box center [630, 97] width 155 height 18
